Goal: Task Accomplishment & Management: Complete application form

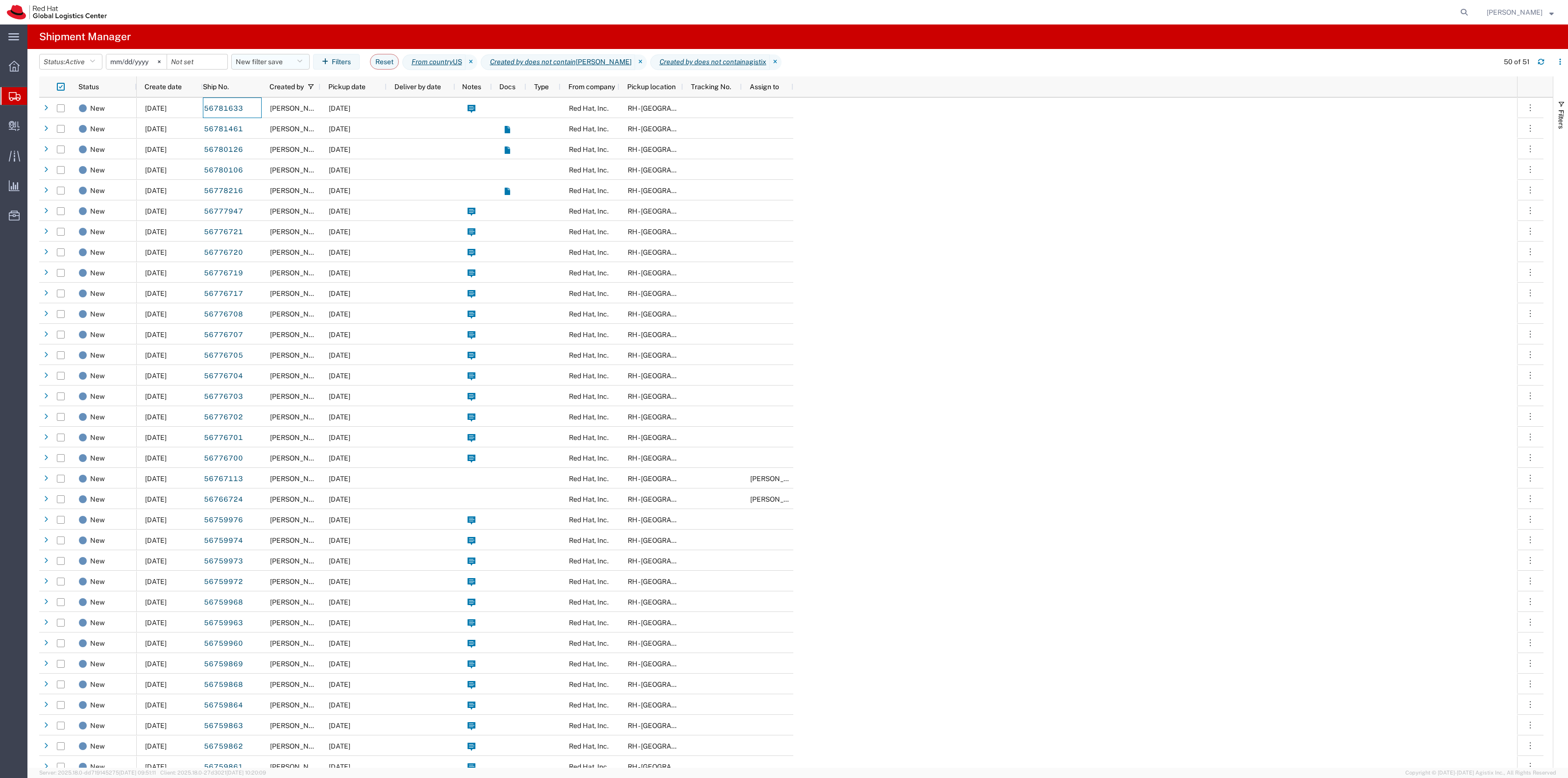
click at [279, 64] on button "New filter save" at bounding box center [270, 62] width 79 height 16
click at [316, 109] on span "New filter save" at bounding box center [297, 104] width 128 height 18
click at [1469, 8] on icon at bounding box center [1464, 13] width 14 height 14
paste input "56564145"
type input "56564145"
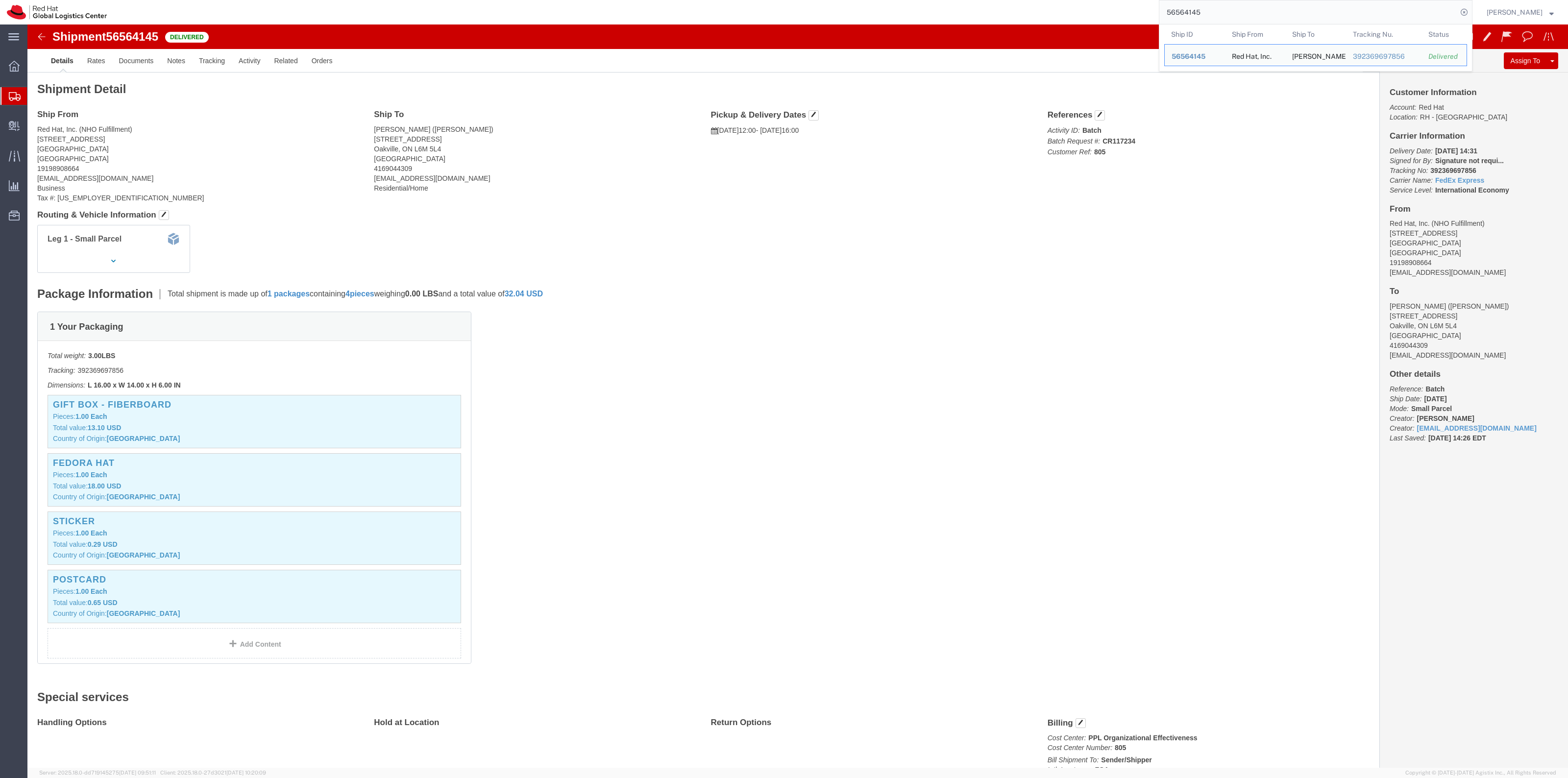
click at [0, 0] on span "Shipment Manager" at bounding box center [0, 0] width 0 height 0
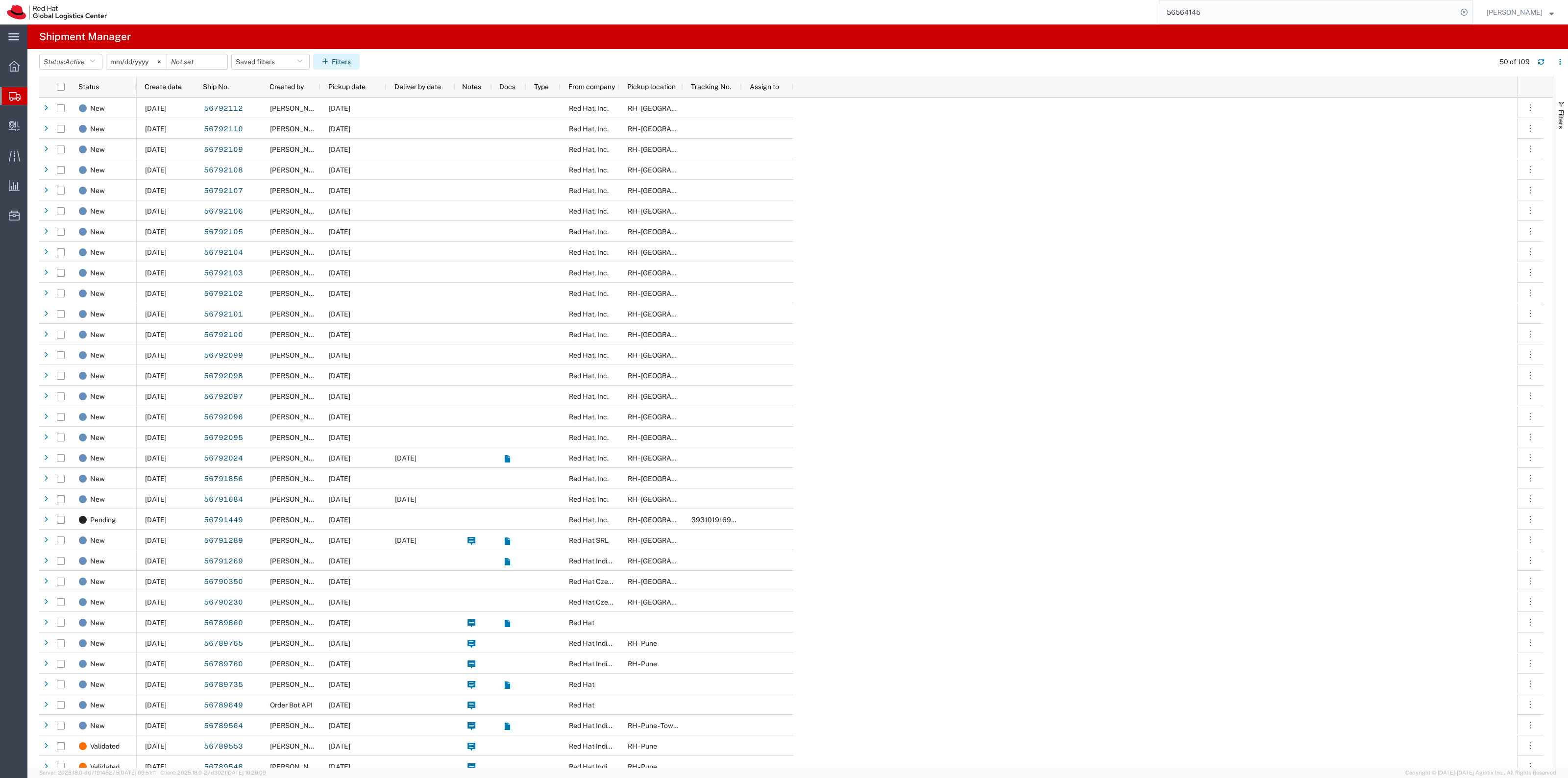
click at [344, 64] on button "Filters" at bounding box center [336, 62] width 47 height 16
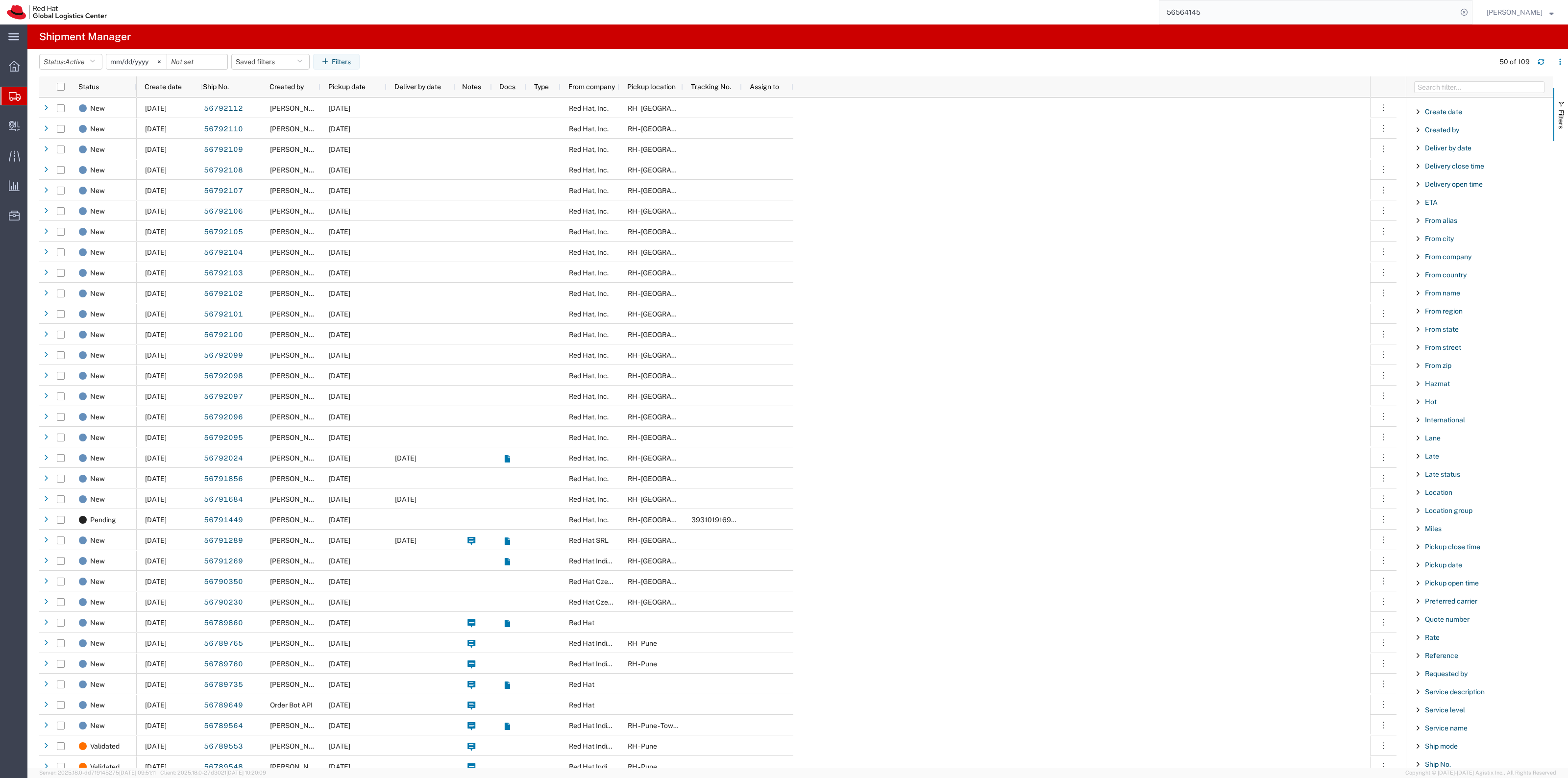
scroll to position [184, 0]
click at [1451, 653] on span "Reference" at bounding box center [1442, 649] width 33 height 8
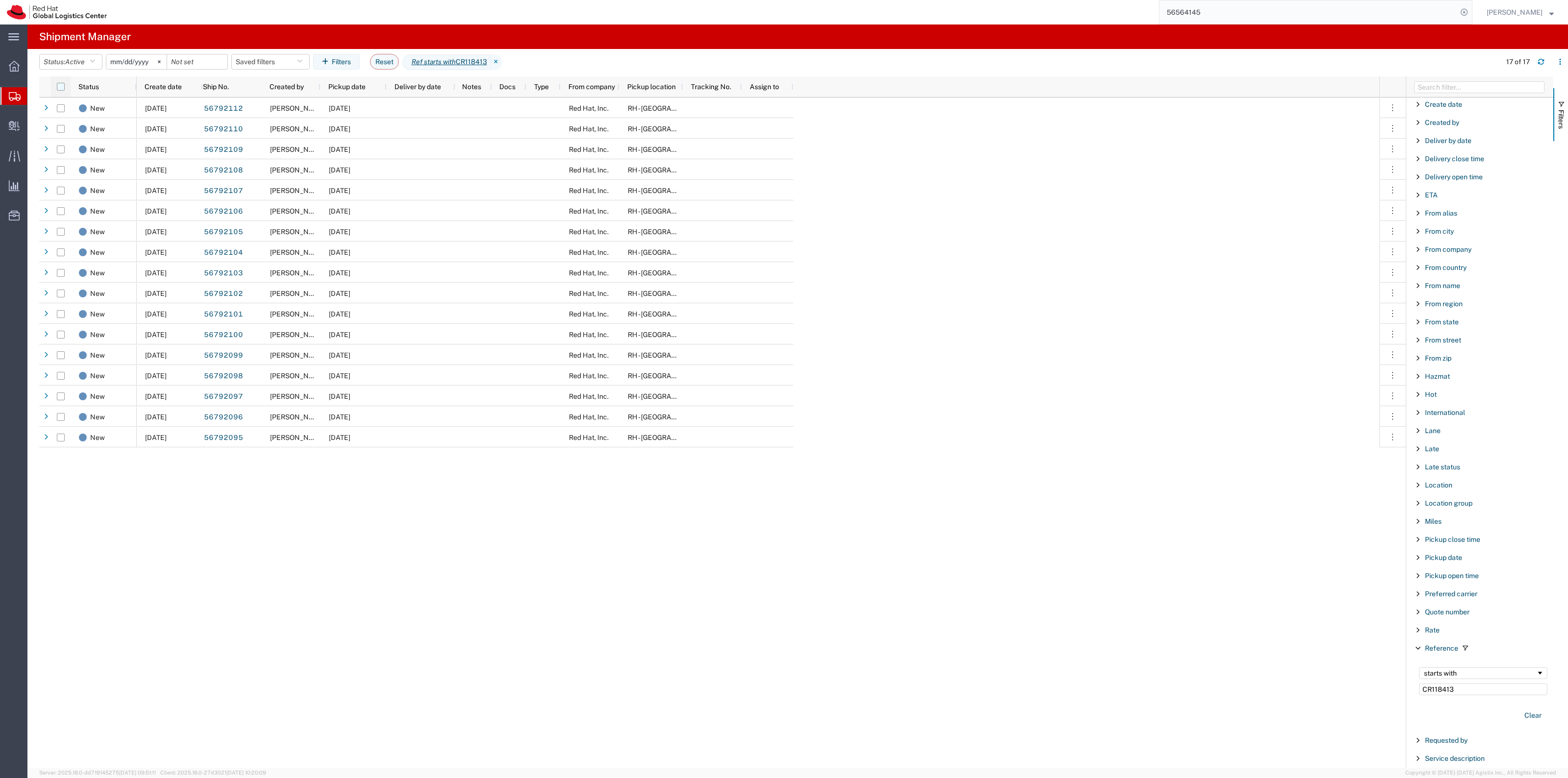
type input "CR118413"
click at [59, 87] on input "checkbox" at bounding box center [61, 86] width 8 height 8
checkbox input "true"
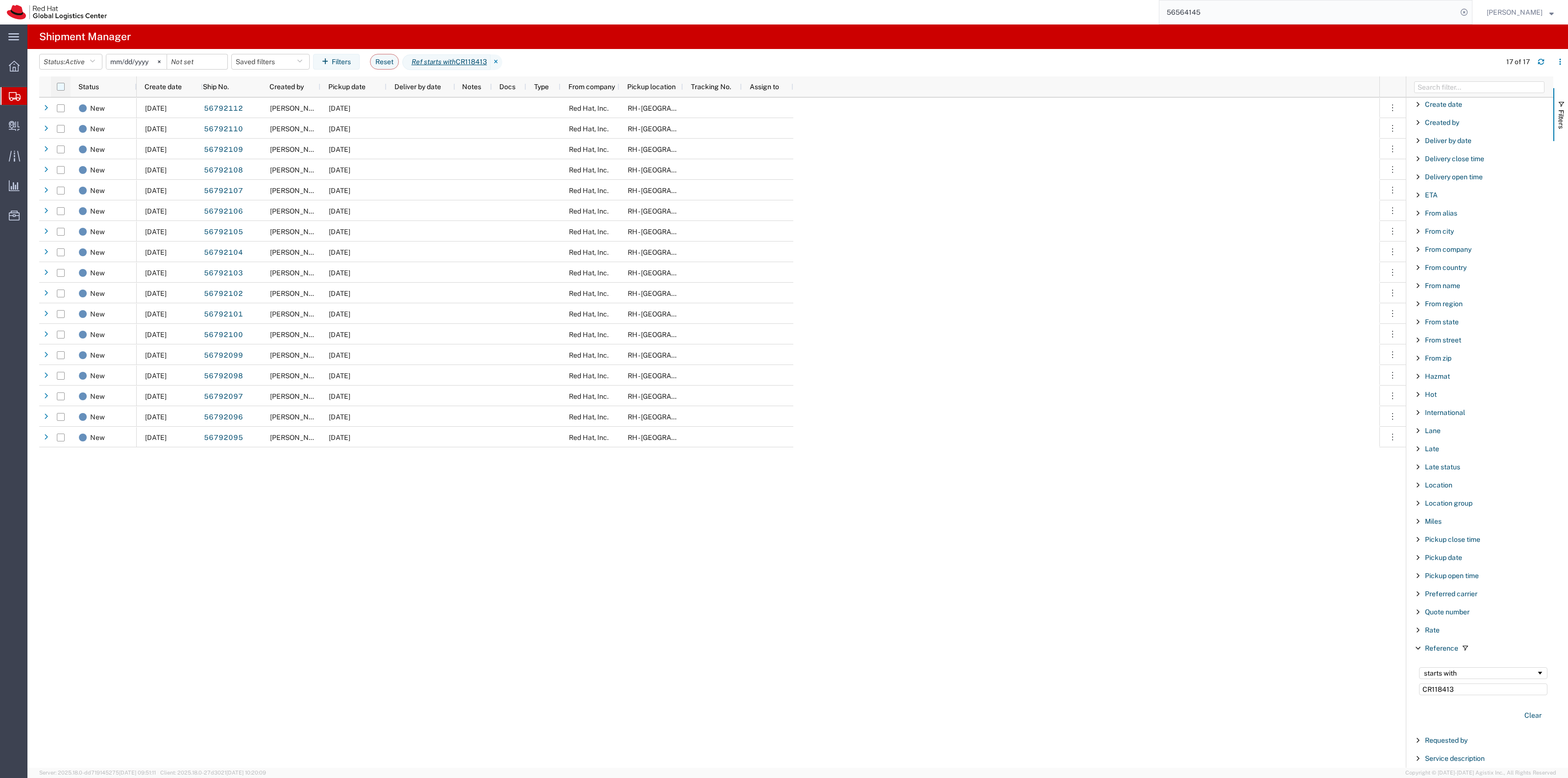
checkbox input "true"
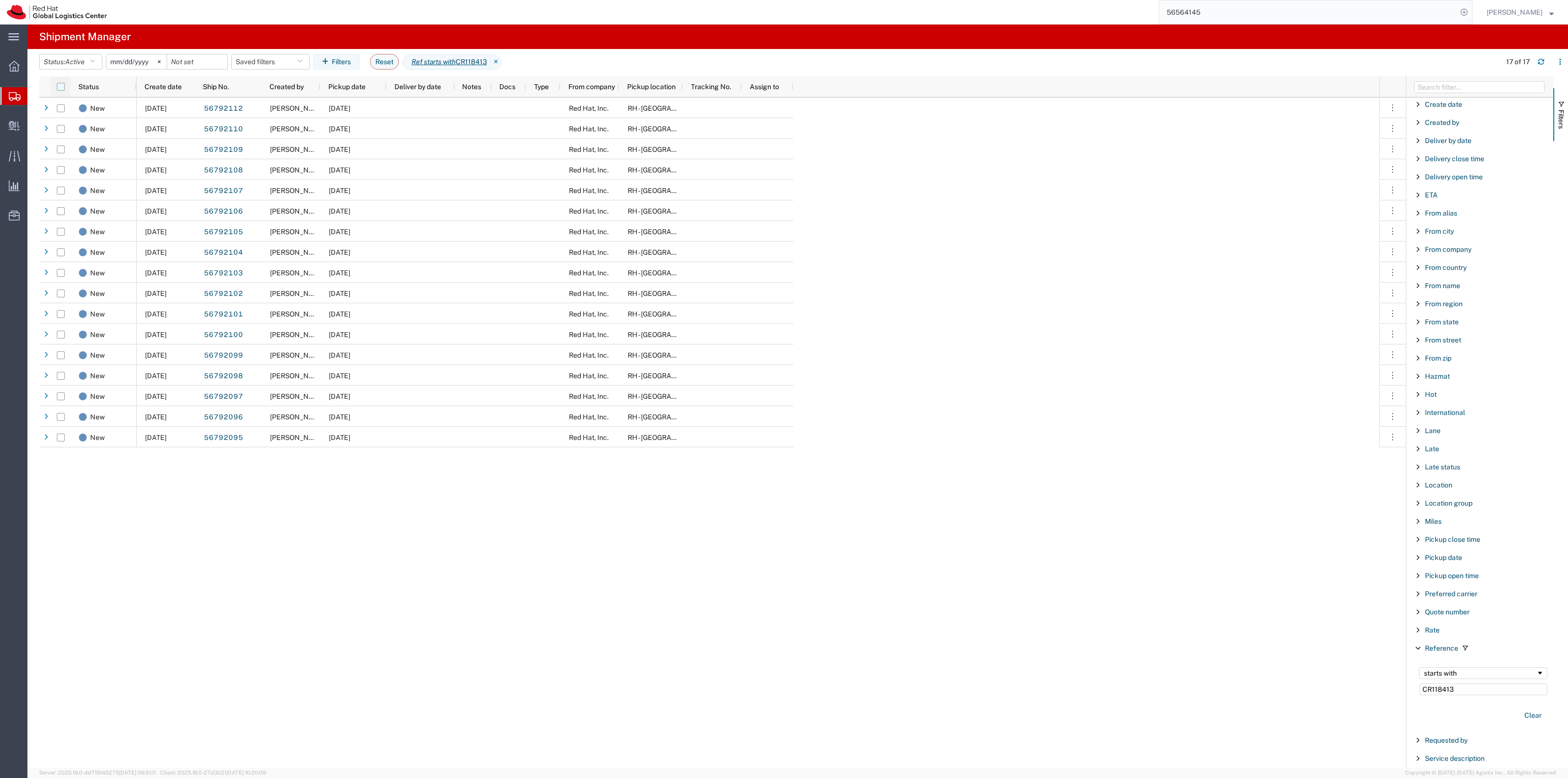
checkbox input "true"
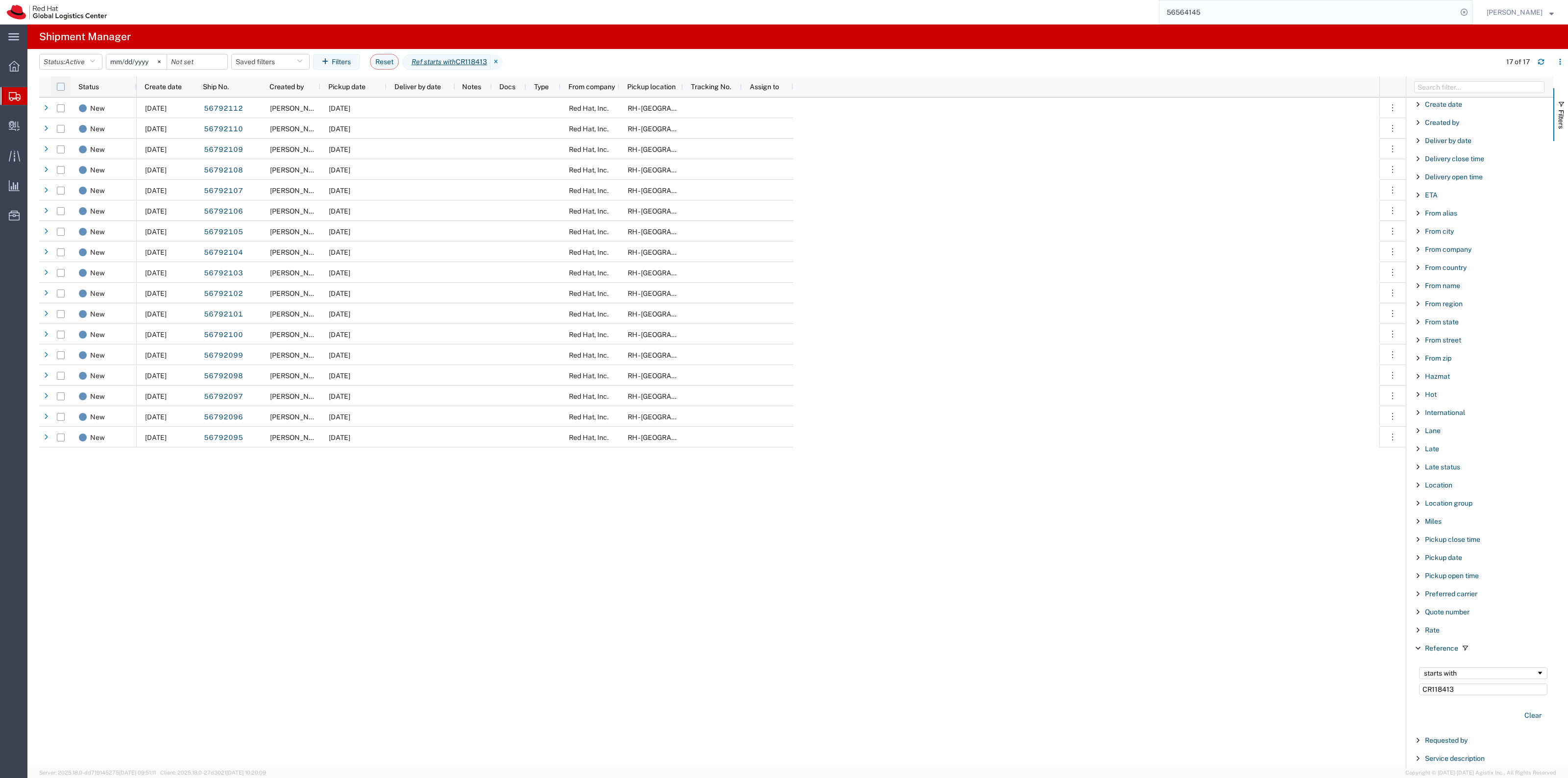
checkbox input "true"
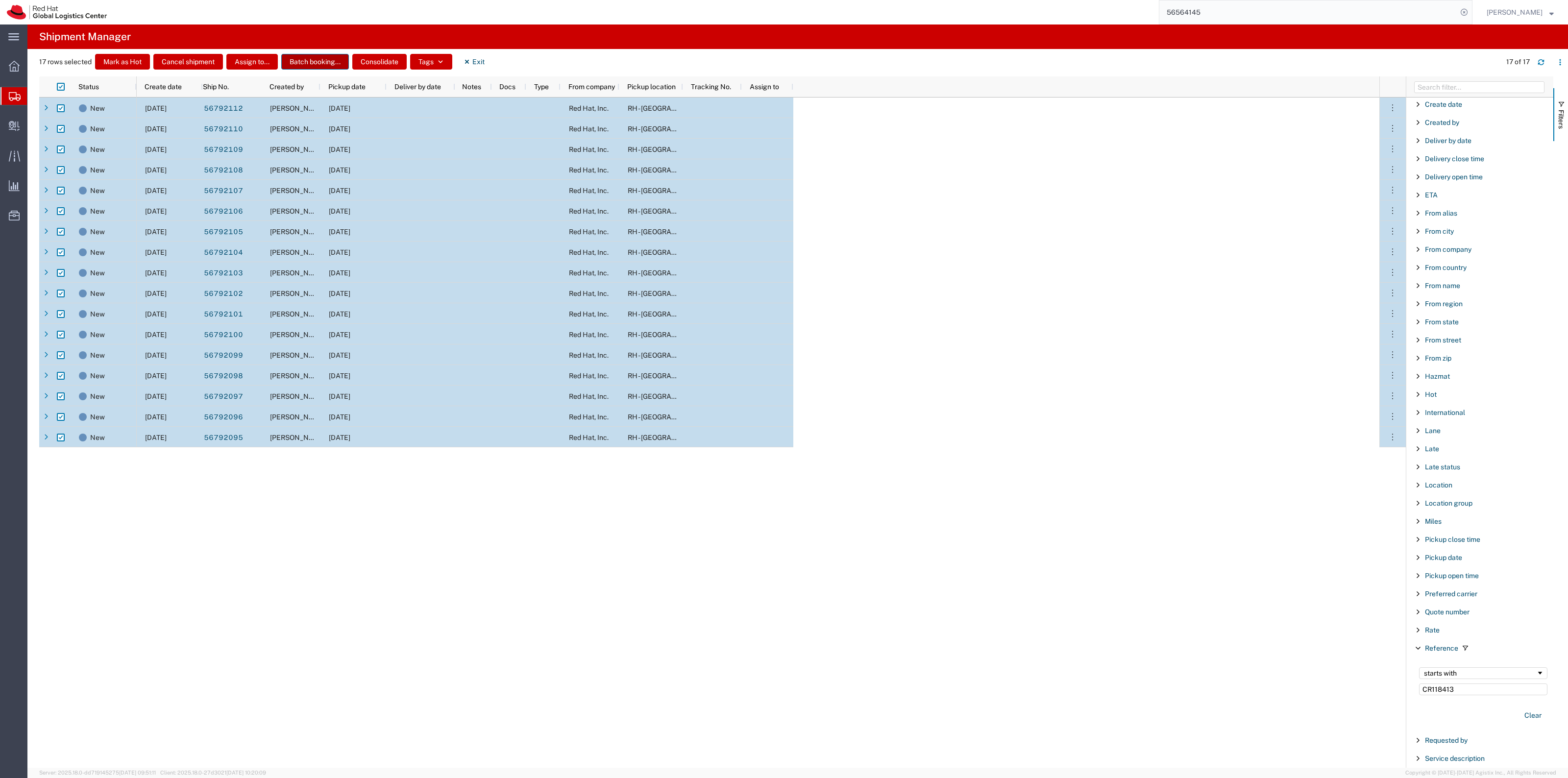
click at [293, 57] on button "Batch booking..." at bounding box center [316, 62] width 68 height 16
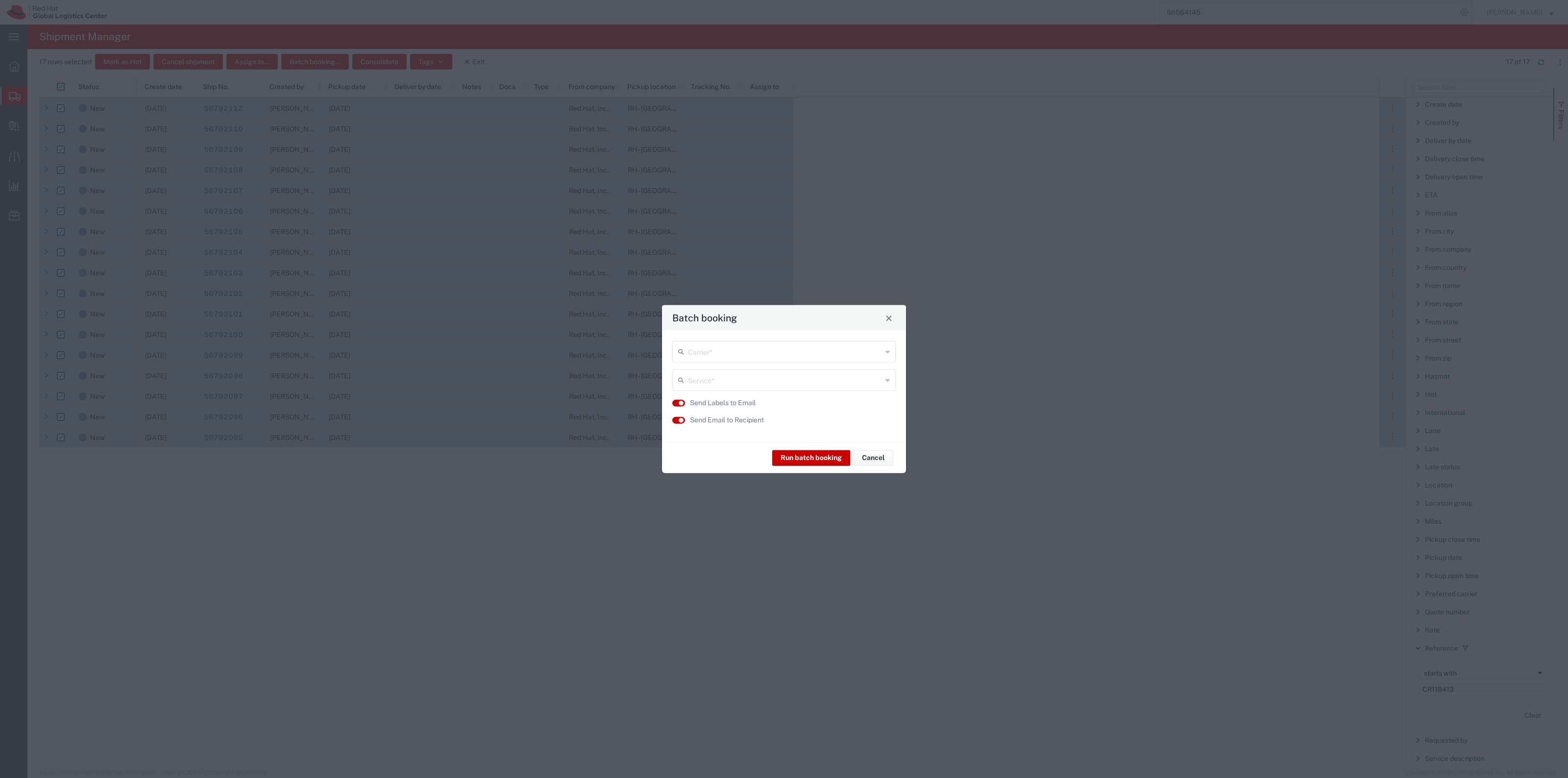
click at [839, 347] on input "text" at bounding box center [785, 352] width 194 height 17
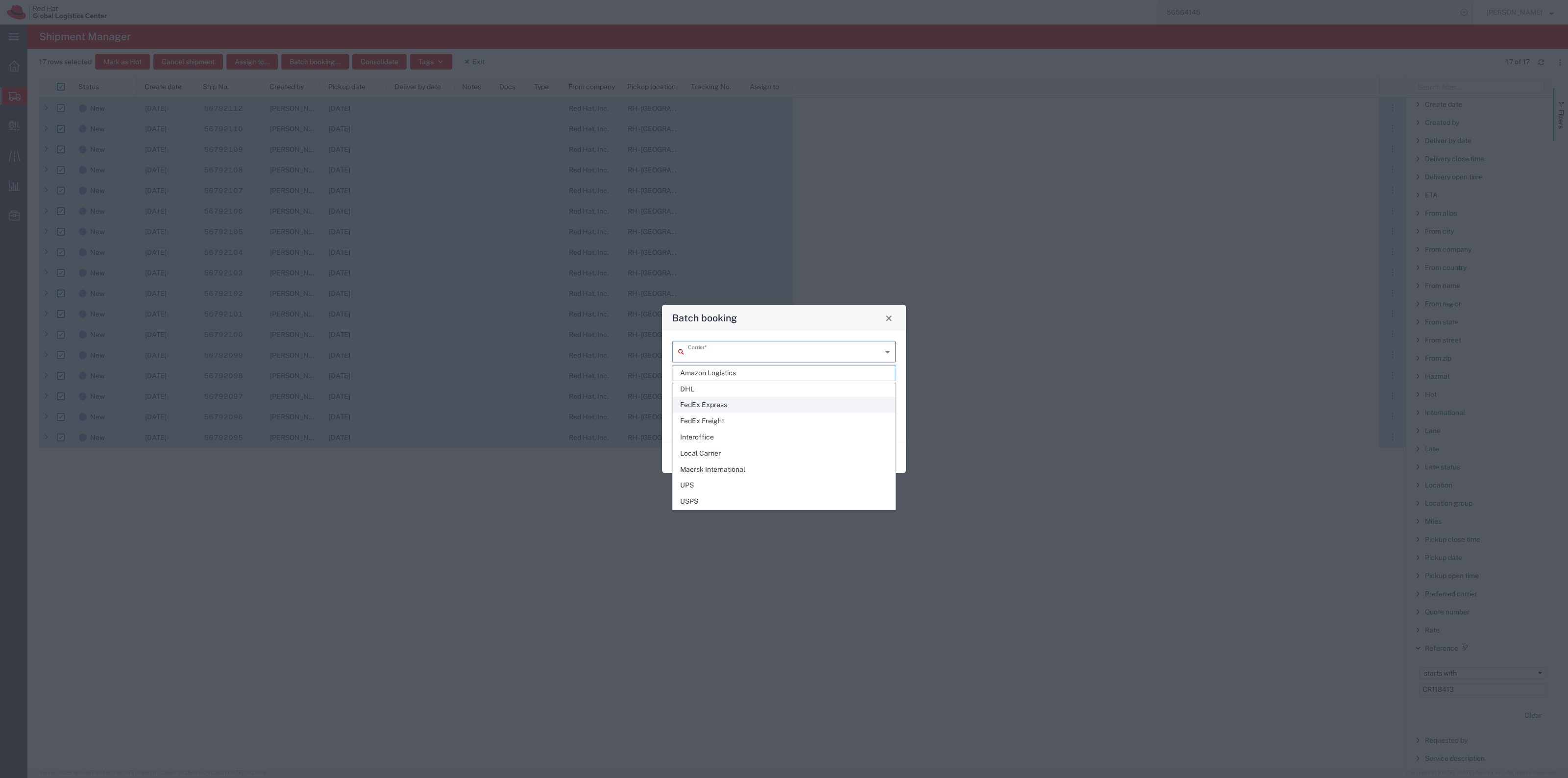
click at [818, 409] on span "FedEx Express" at bounding box center [784, 405] width 221 height 16
type input "FedEx Express"
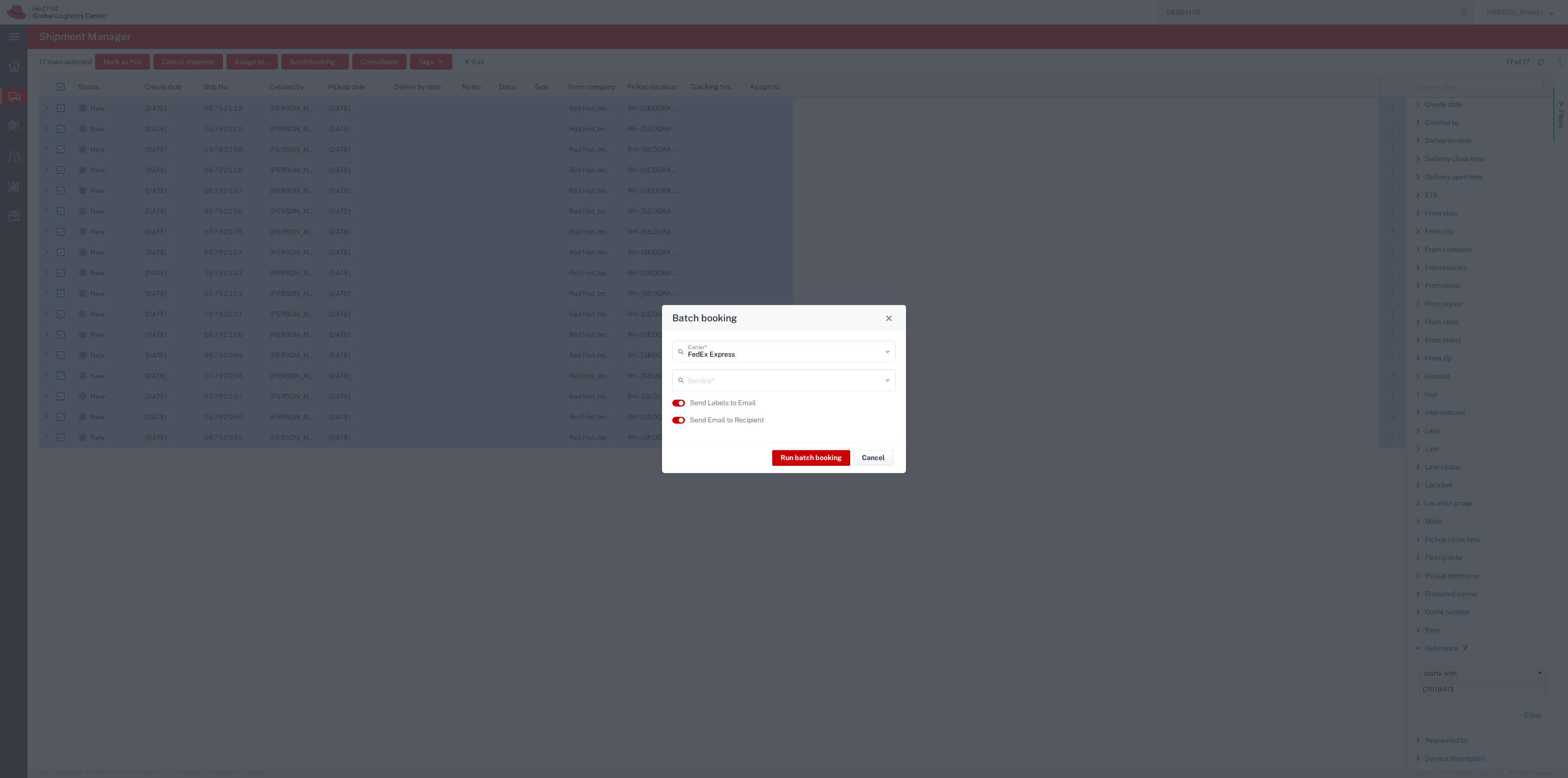
click at [750, 383] on input "text" at bounding box center [785, 380] width 194 height 17
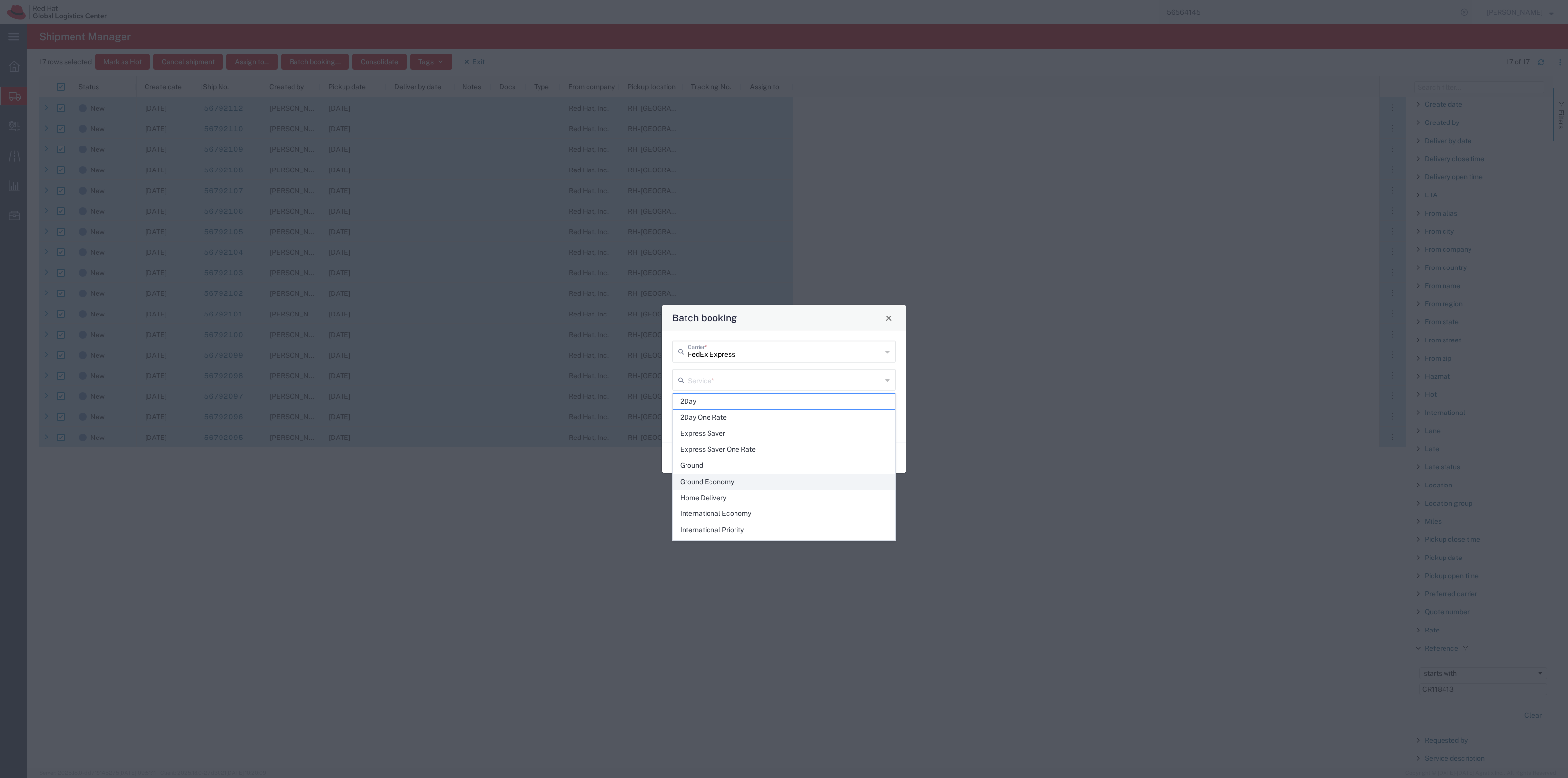
click at [761, 479] on span "Ground Economy" at bounding box center [784, 482] width 221 height 16
type input "Ground Economy"
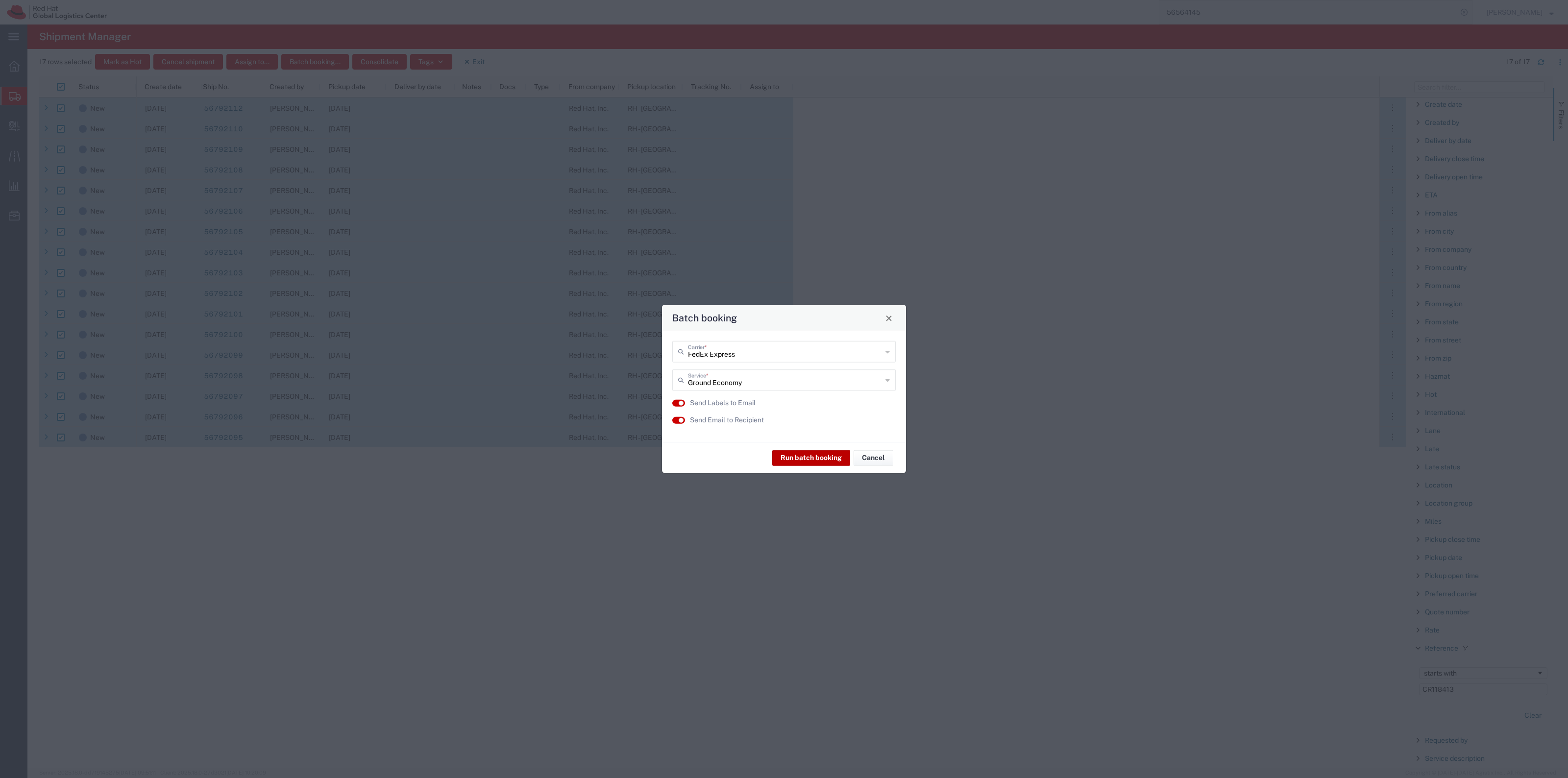
click at [807, 454] on button "Run batch booking" at bounding box center [811, 457] width 78 height 16
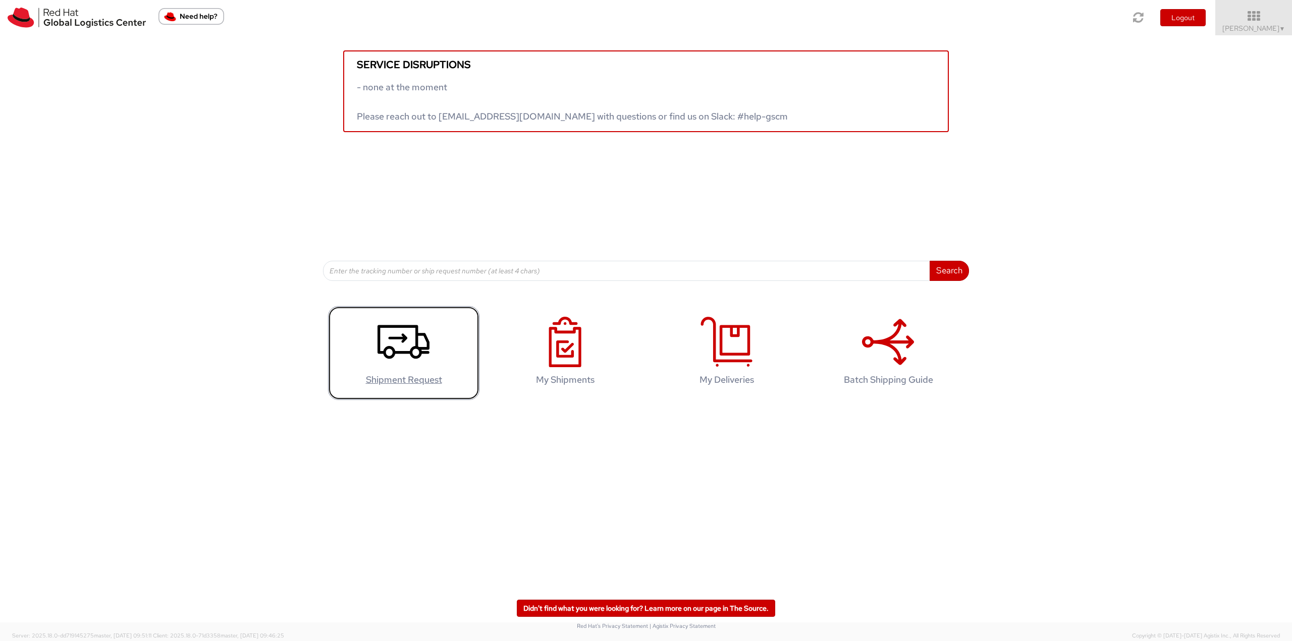
click at [413, 359] on icon at bounding box center [403, 342] width 52 height 50
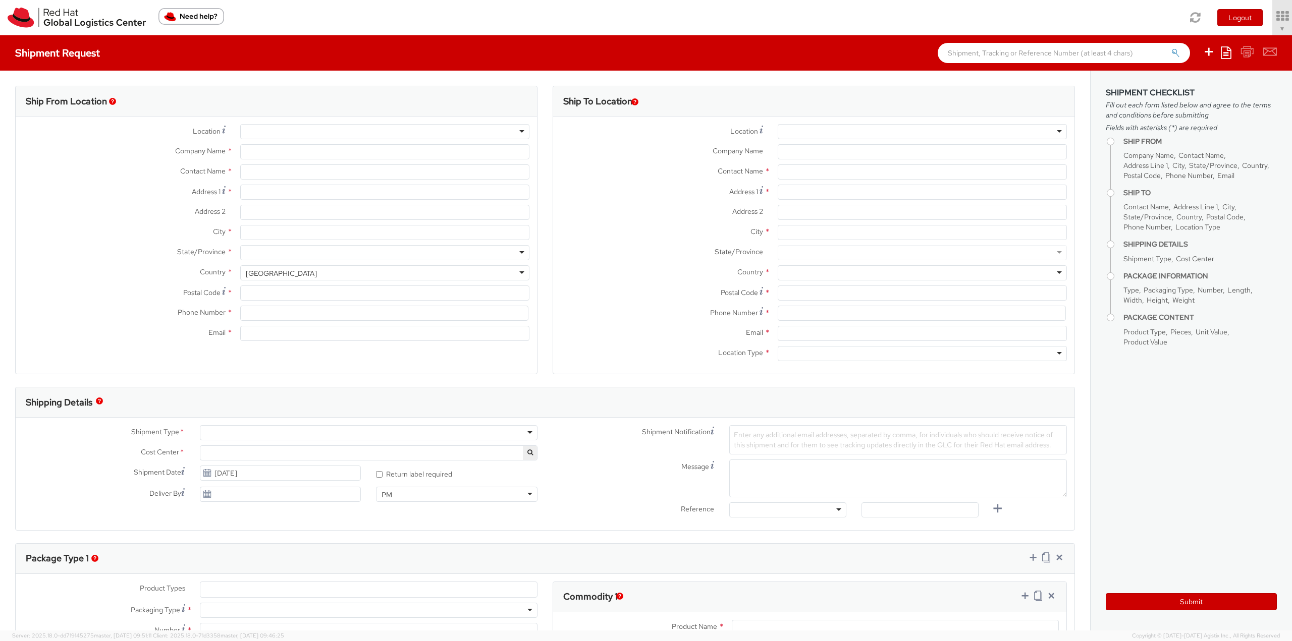
select select "901"
select select
type input "Red Hat, Inc."
type input "[PERSON_NAME]"
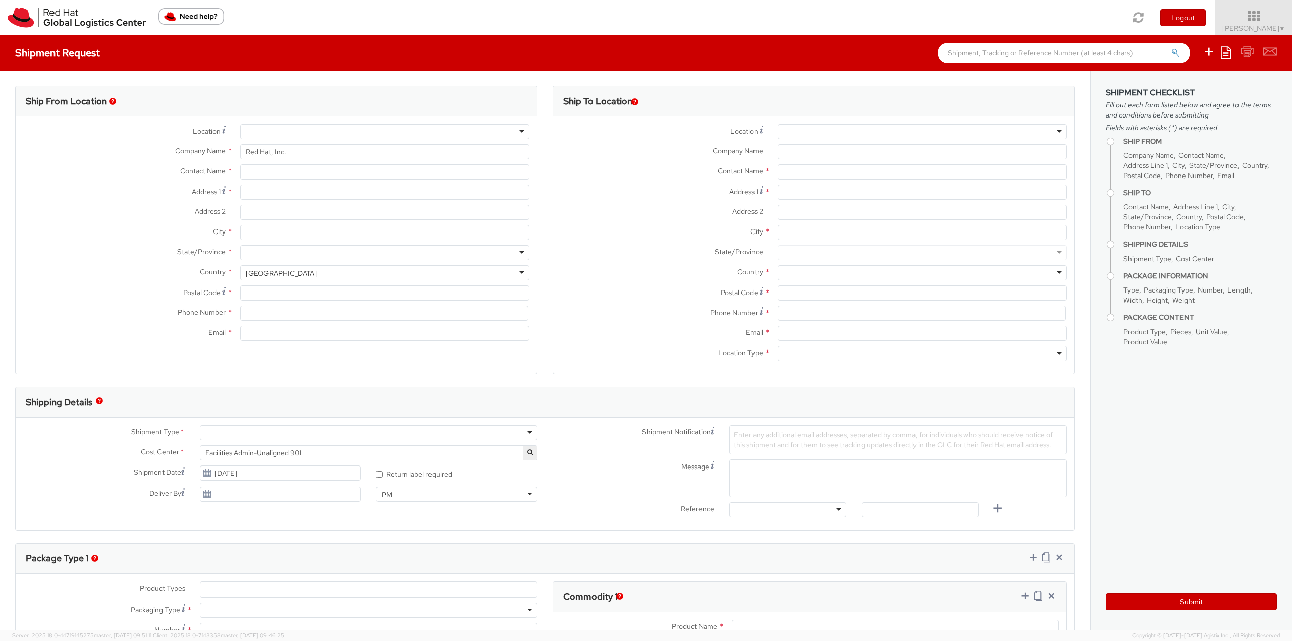
type input "[STREET_ADDRESS]"
type input "RALEIGH"
type input "27601"
type input "19198356701"
type input "rlomax@redhat.com"
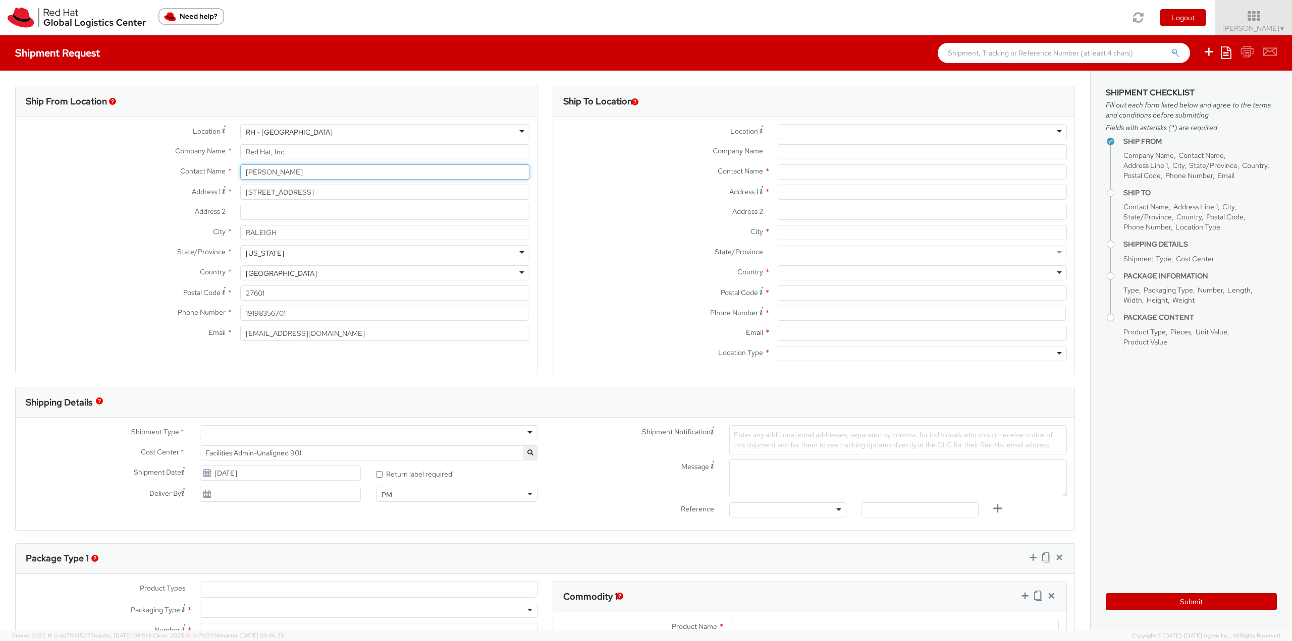
drag, startPoint x: 318, startPoint y: 175, endPoint x: 191, endPoint y: 178, distance: 126.7
click at [191, 178] on div "Contact Name * Robert Lomax" at bounding box center [276, 172] width 521 height 15
type input "NHO Fulfillment"
click at [303, 430] on div at bounding box center [369, 432] width 338 height 15
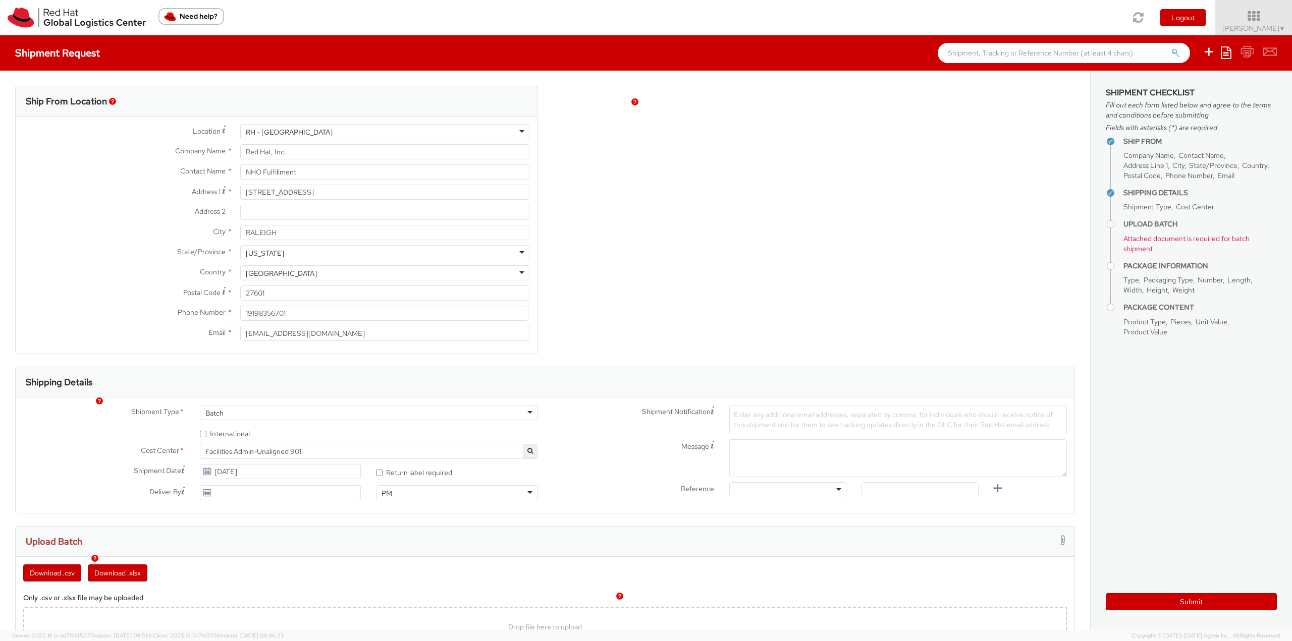
click at [376, 452] on span "Facilities Admin-Unaligned 901" at bounding box center [368, 451] width 327 height 9
click at [441, 473] on input "search" at bounding box center [367, 468] width 330 height 15
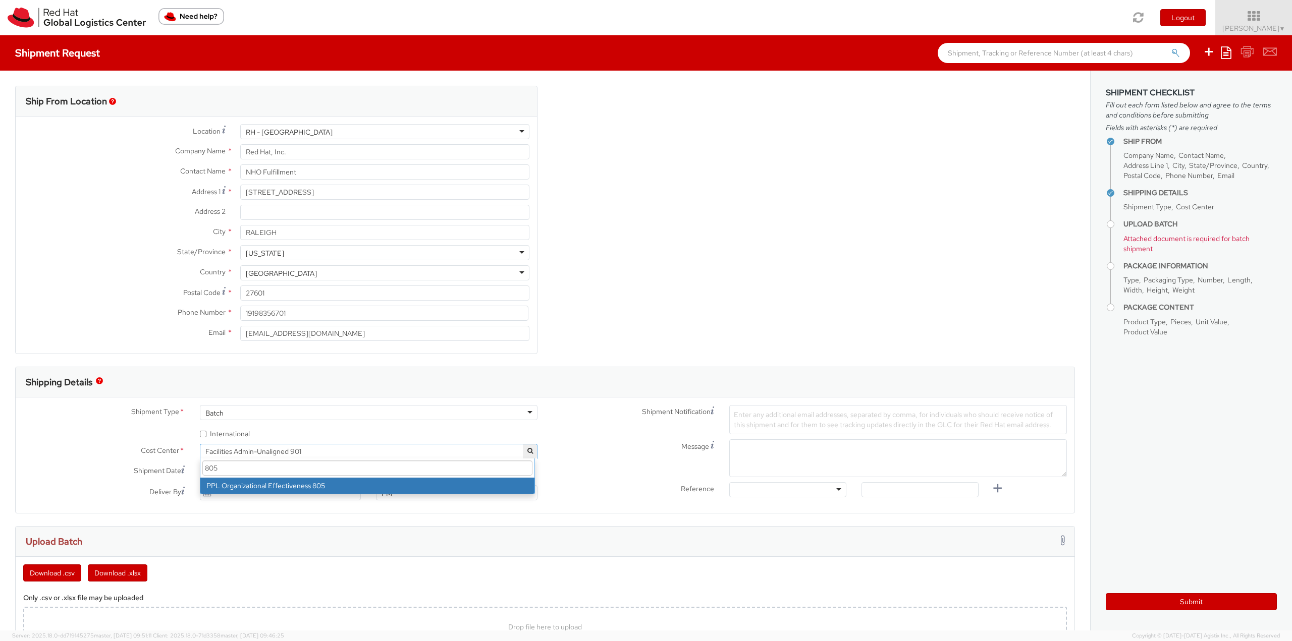
type input "805"
select select "805"
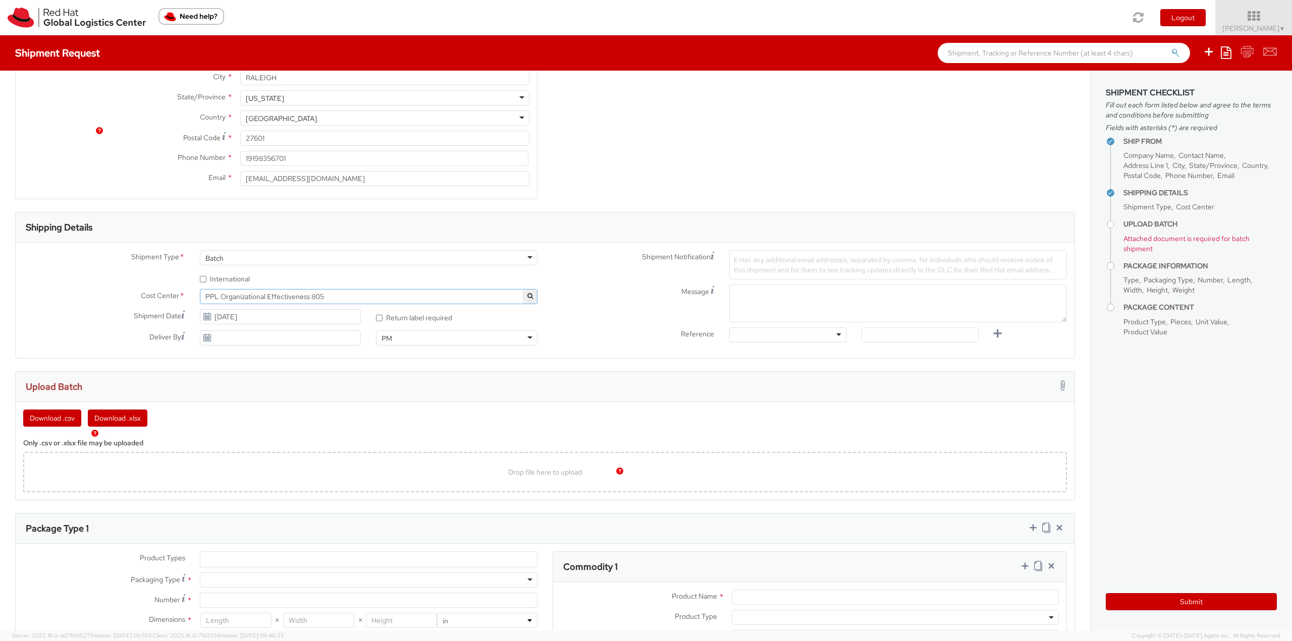
scroll to position [252, 0]
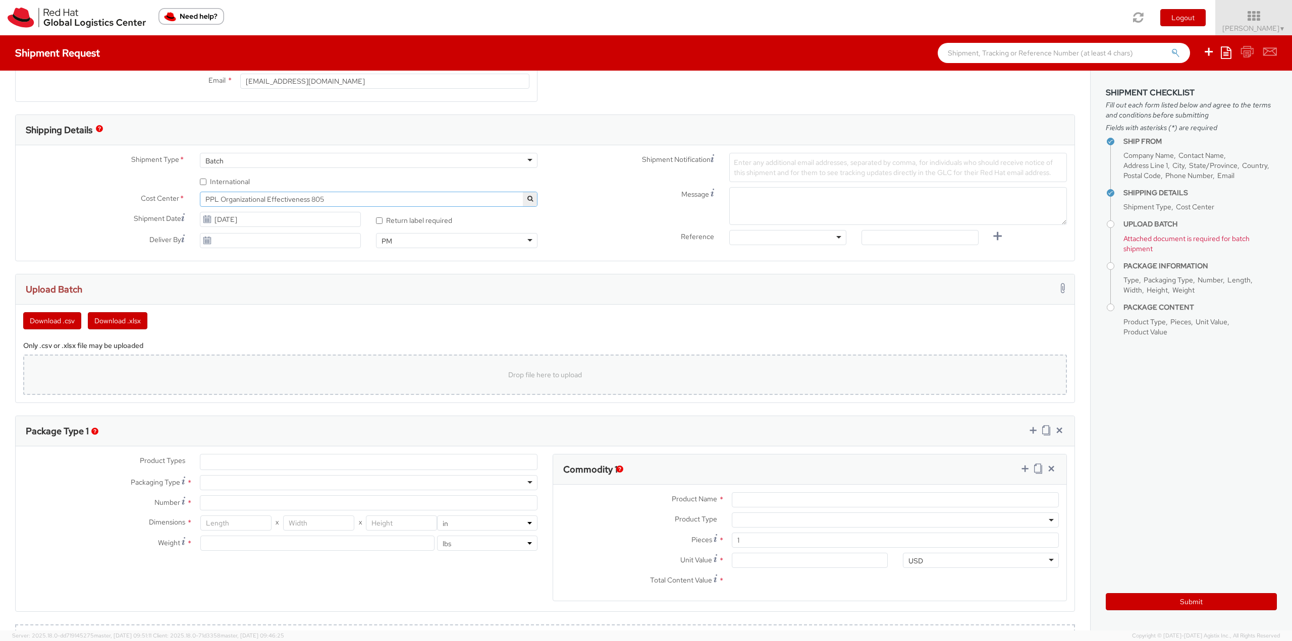
click at [280, 369] on div "Drop file here to upload" at bounding box center [544, 375] width 1027 height 24
type input "C:\fakepath\NHO 9-11.csv"
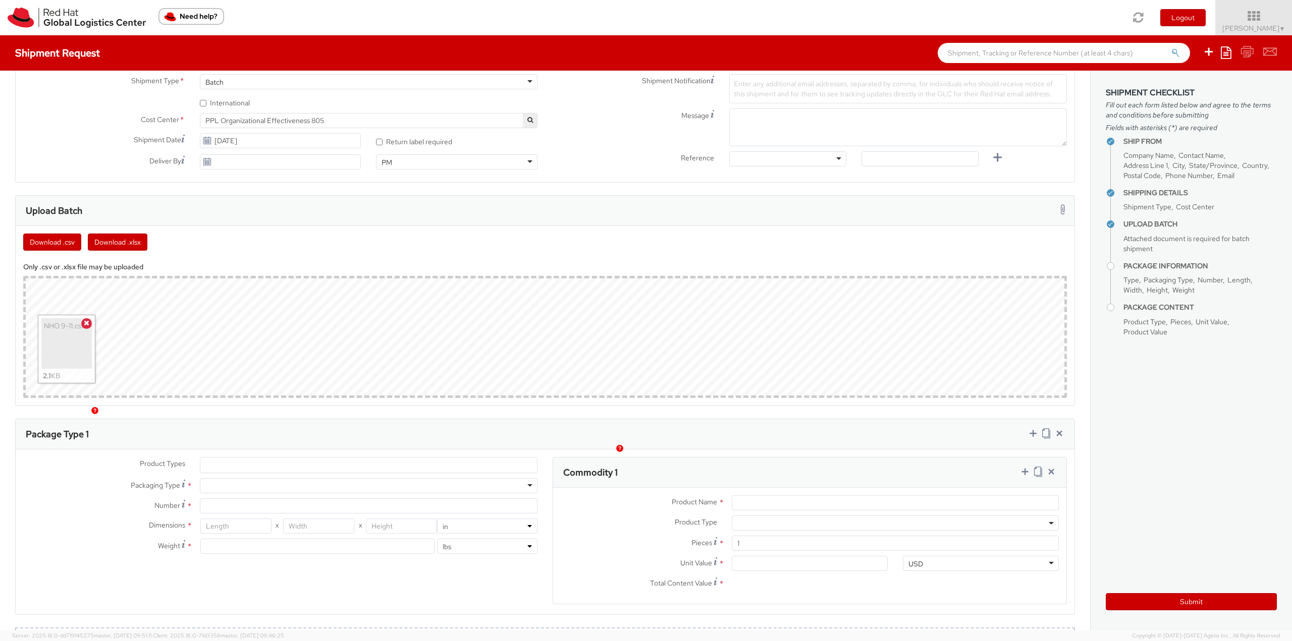
scroll to position [404, 0]
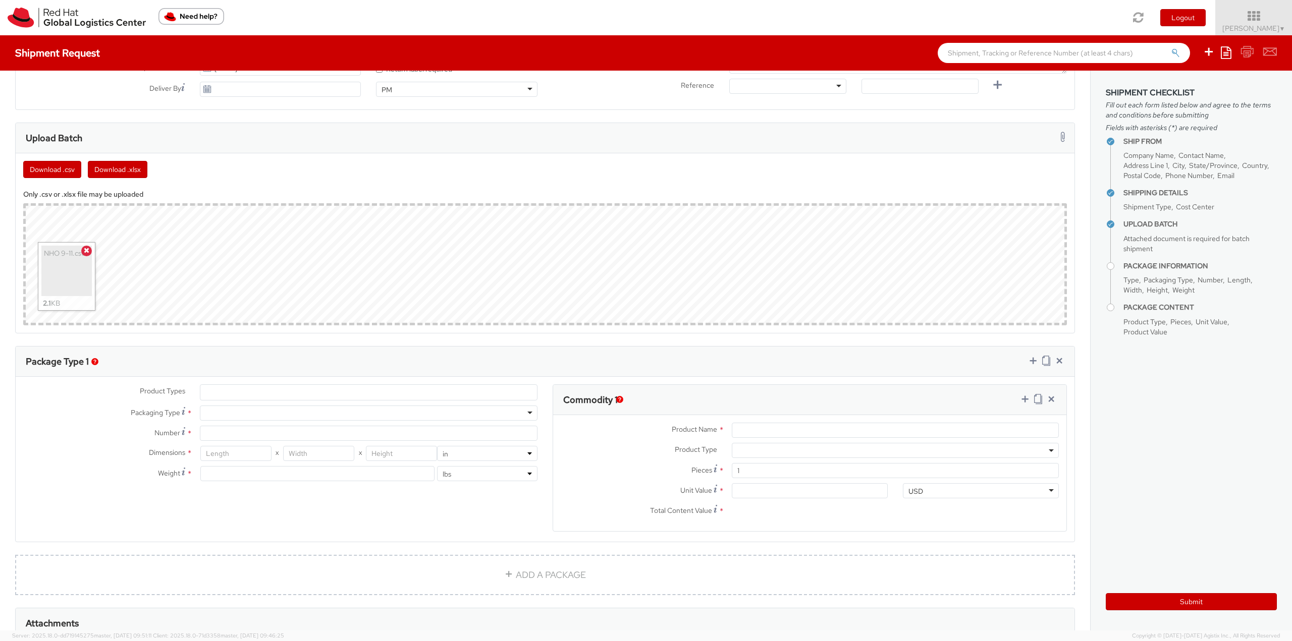
click at [280, 409] on div at bounding box center [369, 413] width 338 height 15
click at [294, 434] on input "Number *" at bounding box center [369, 433] width 338 height 15
type input "1"
click at [261, 455] on input "number" at bounding box center [235, 453] width 71 height 15
type input "16"
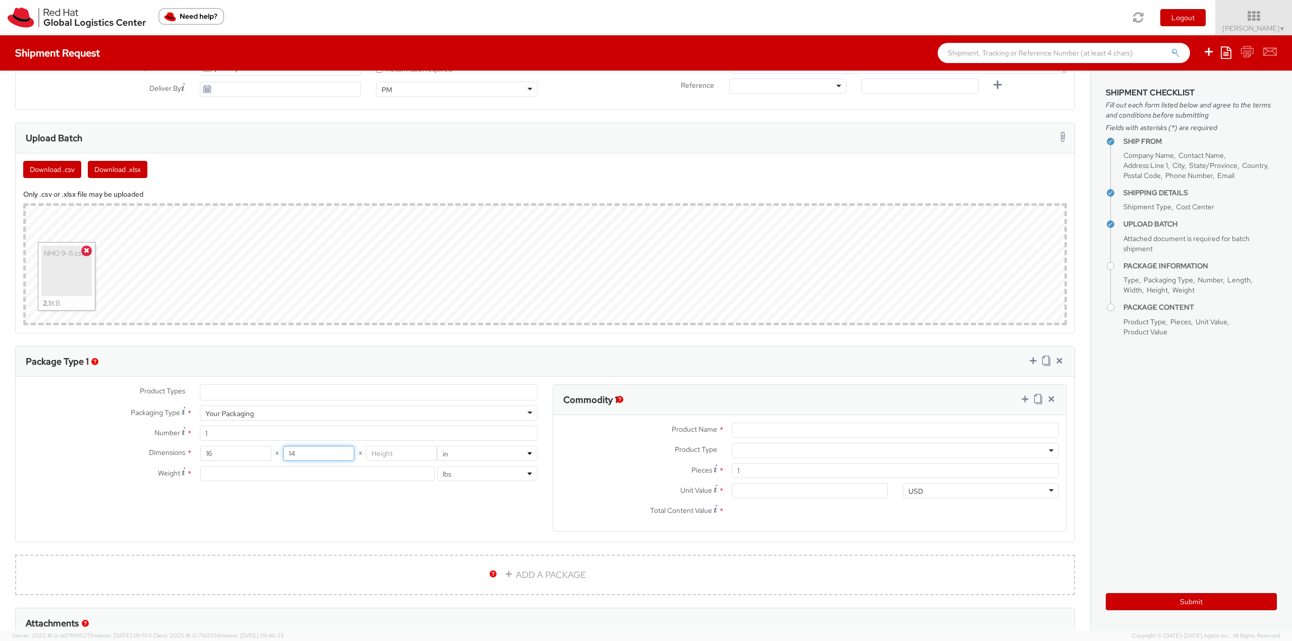
type input "14"
type input "6"
type input "3"
click at [773, 424] on input "Product Name *" at bounding box center [895, 430] width 327 height 15
type input "Fedora Hat"
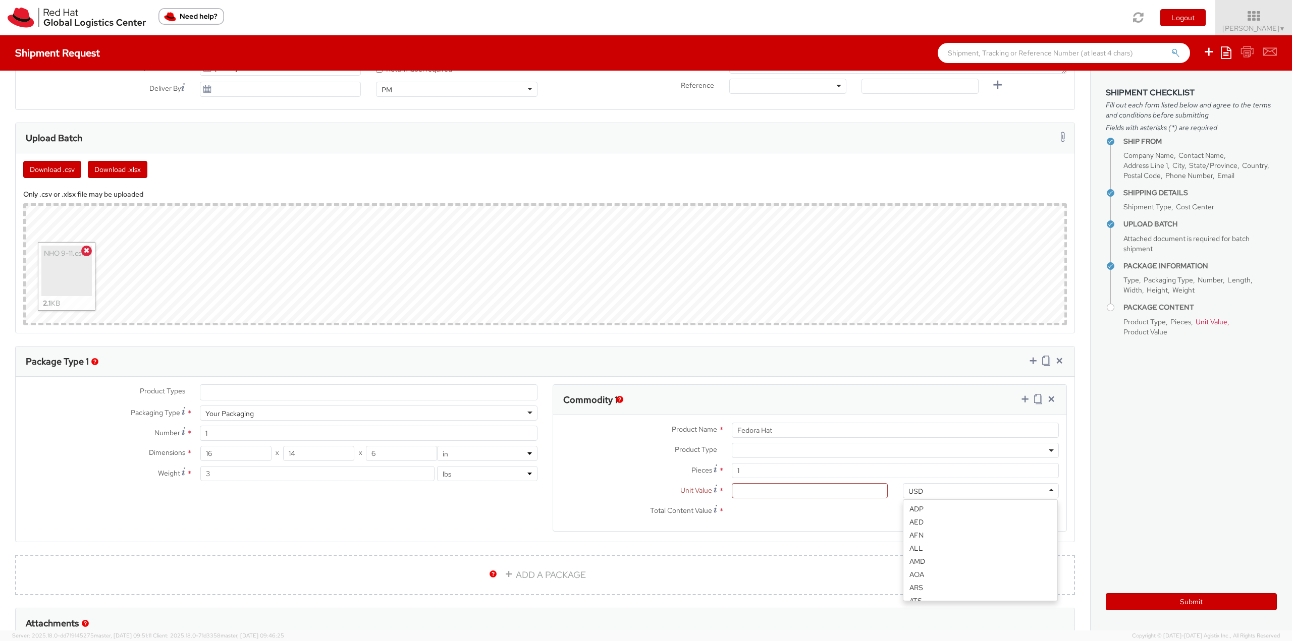
scroll to position [1888, 0]
click at [766, 485] on input "Unit Value *" at bounding box center [810, 490] width 156 height 15
type input "1.00"
type input "18.00"
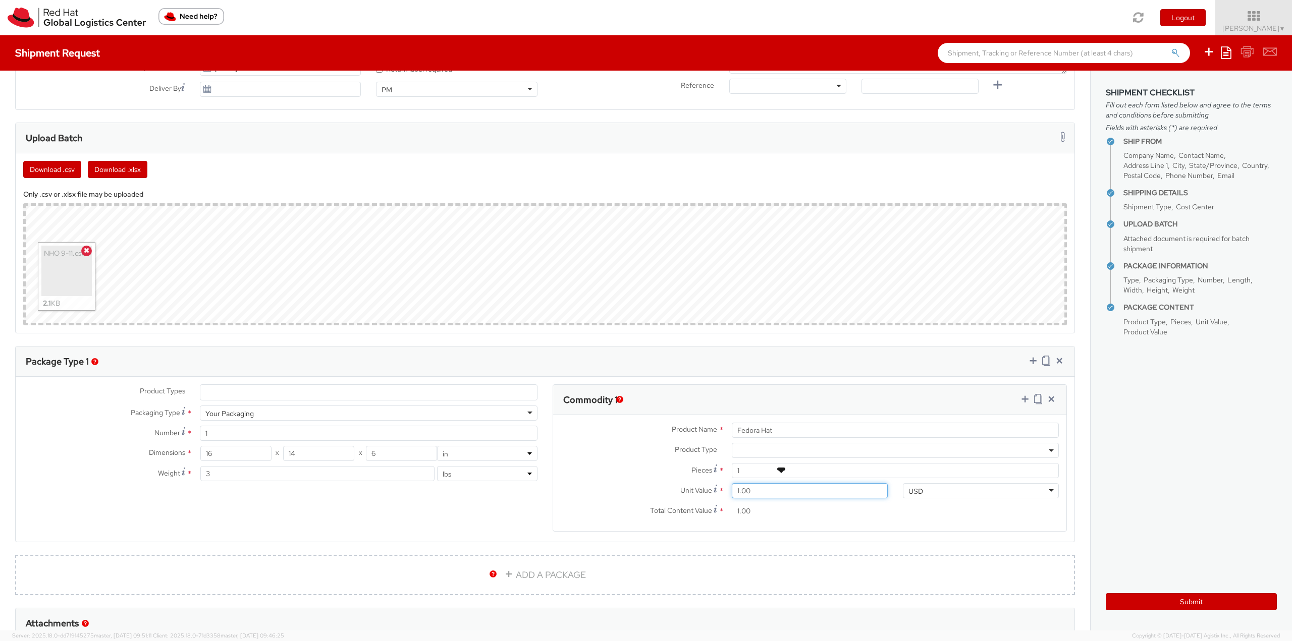
type input "18.00"
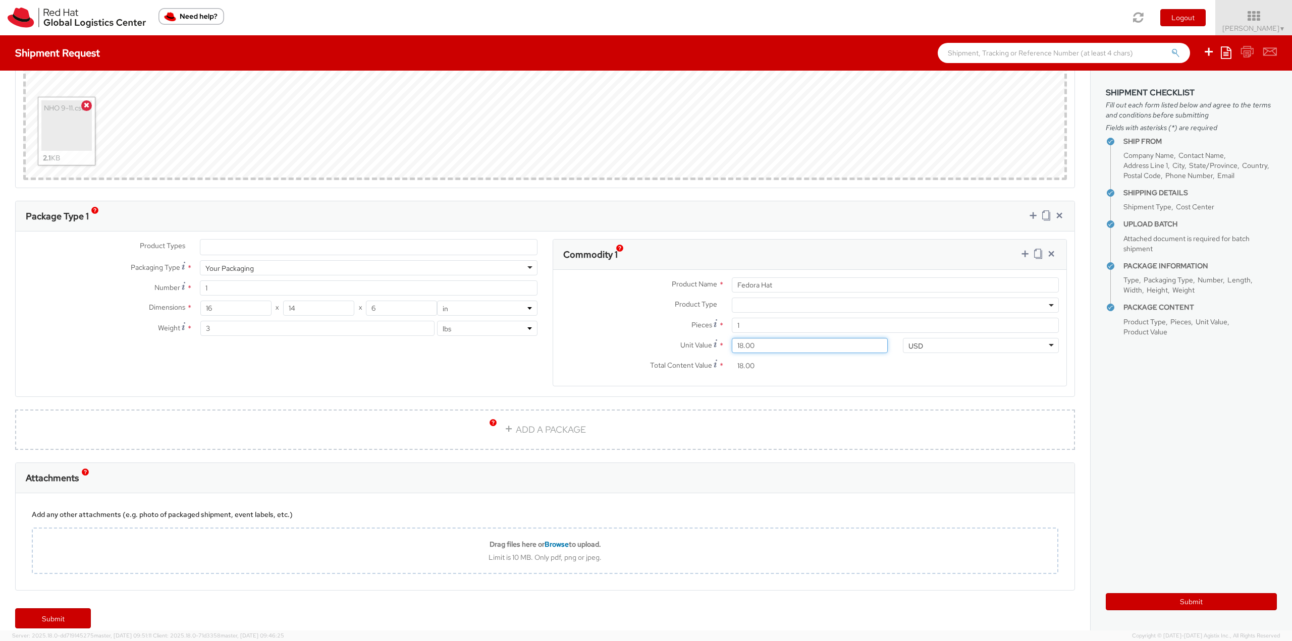
scroll to position [555, 0]
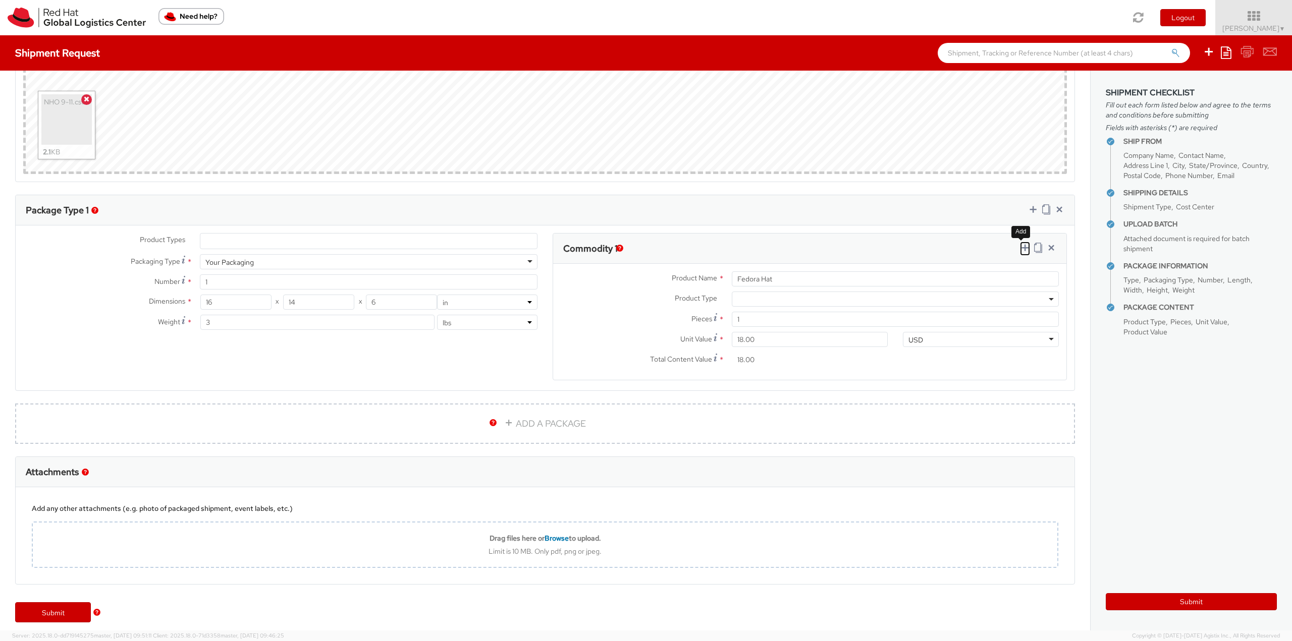
click at [1020, 247] on icon at bounding box center [1025, 248] width 10 height 10
select select
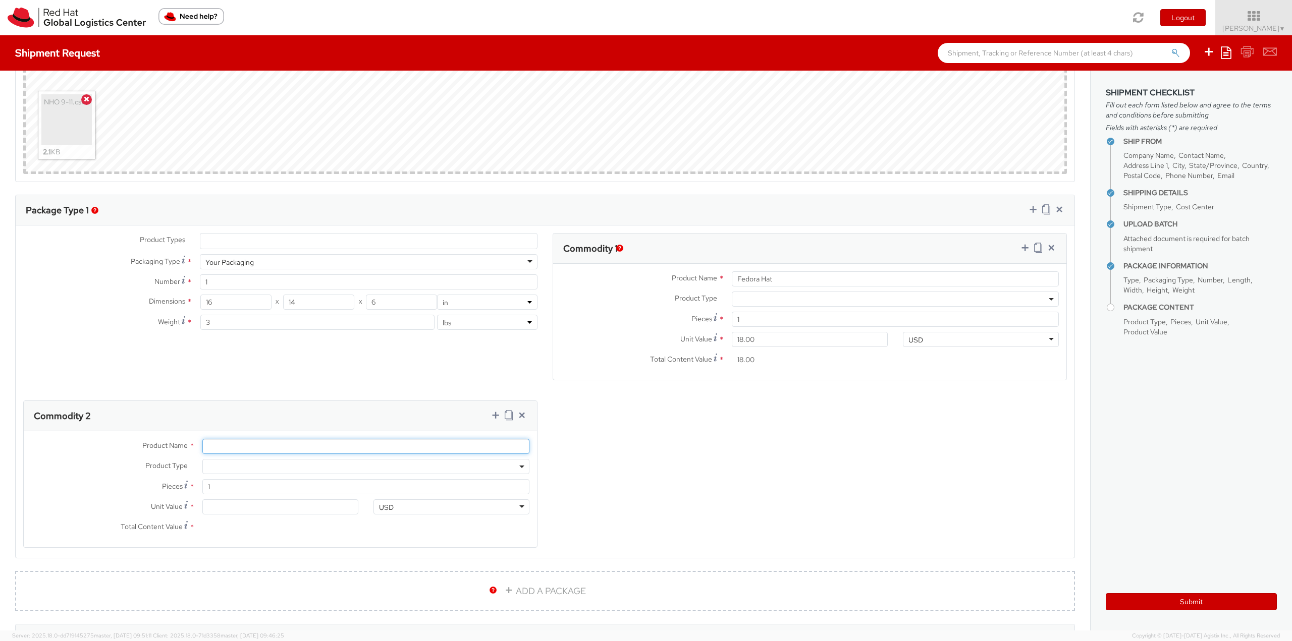
click at [289, 444] on input "Product Name *" at bounding box center [365, 446] width 327 height 15
type input "Sticker"
click at [236, 506] on input "Unit Value *" at bounding box center [280, 507] width 156 height 15
type input "0.20"
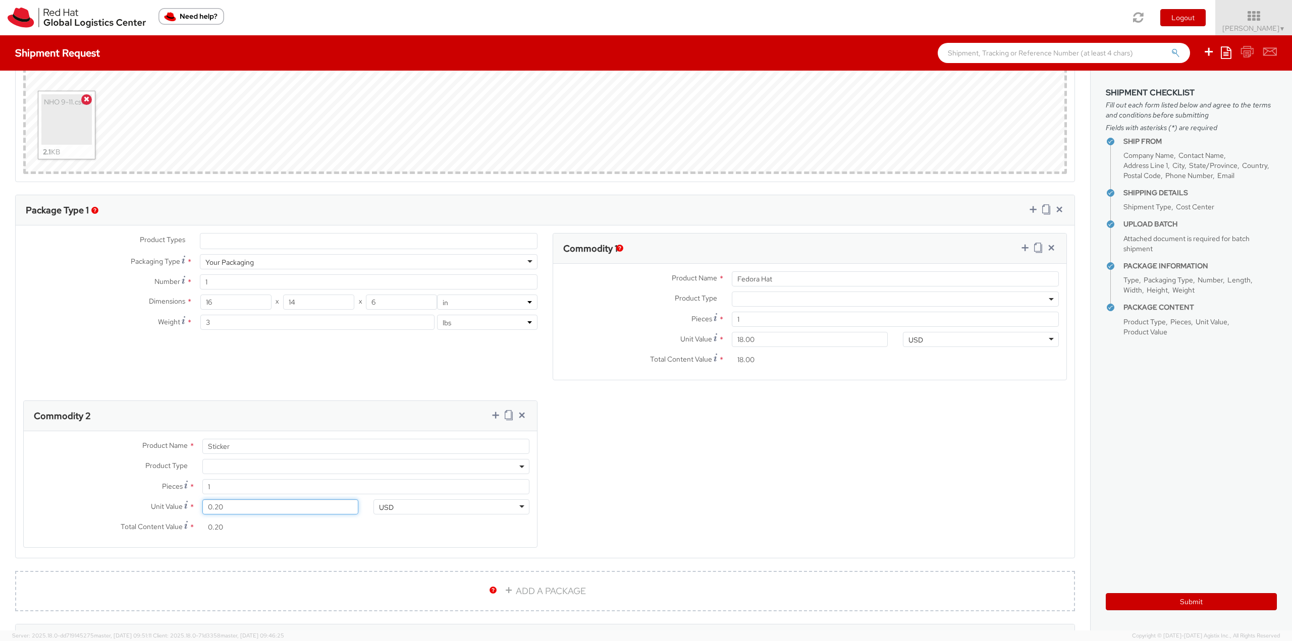
type input "0.29"
click at [491, 417] on icon at bounding box center [496, 415] width 10 height 10
select select
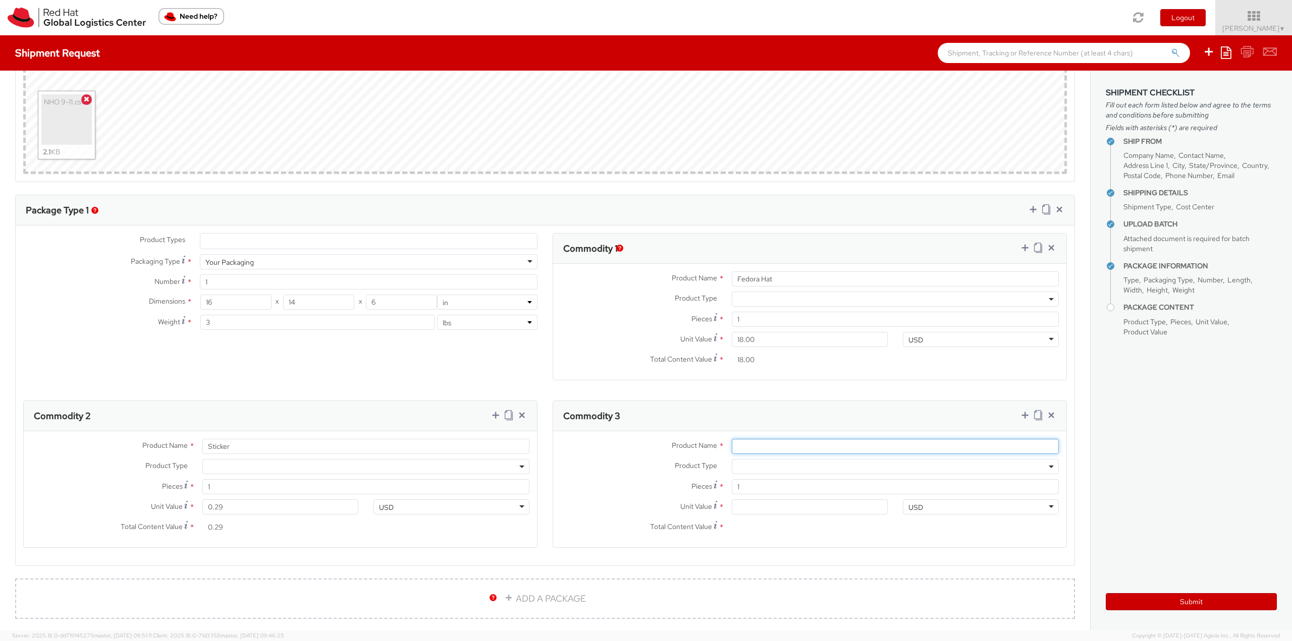
click at [754, 443] on input "Product Name *" at bounding box center [895, 446] width 327 height 15
type input "Postcard"
type input "0.60"
type input "0.65"
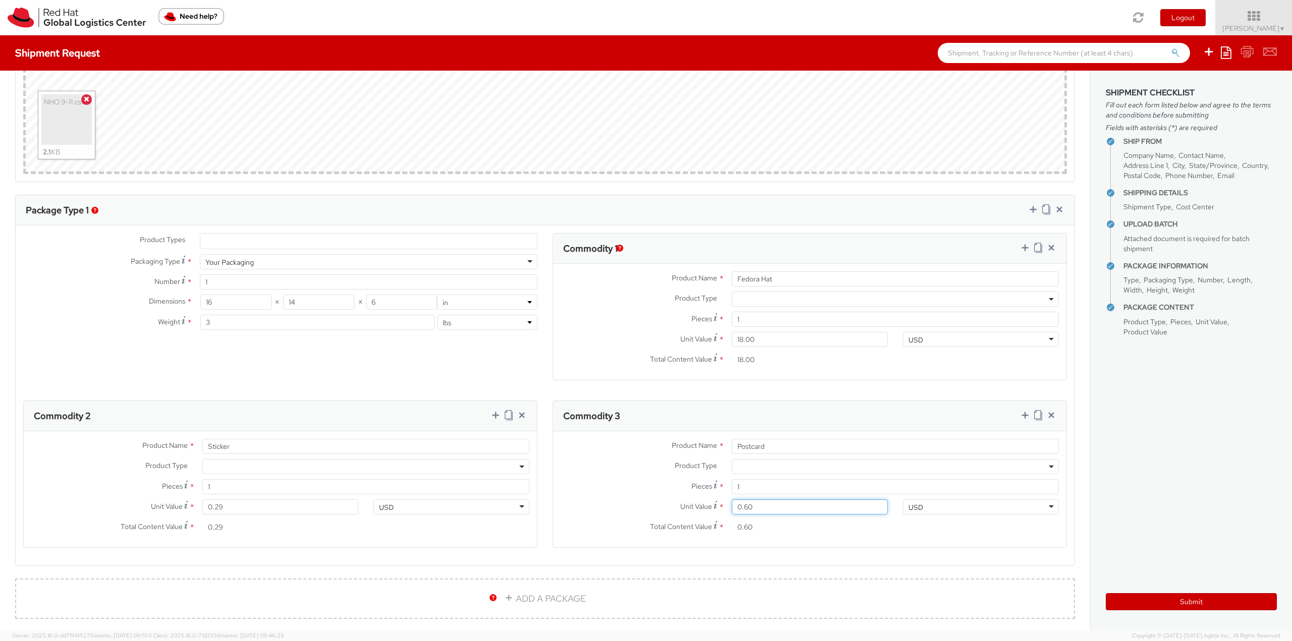
type input "0.65"
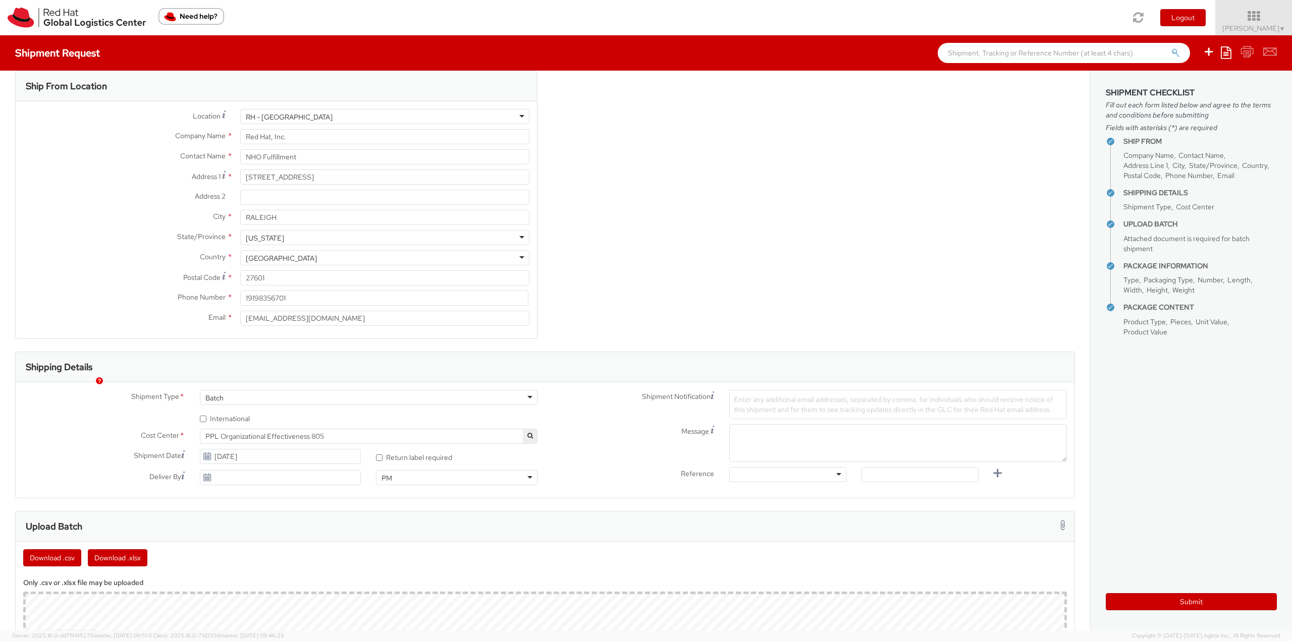
scroll to position [0, 0]
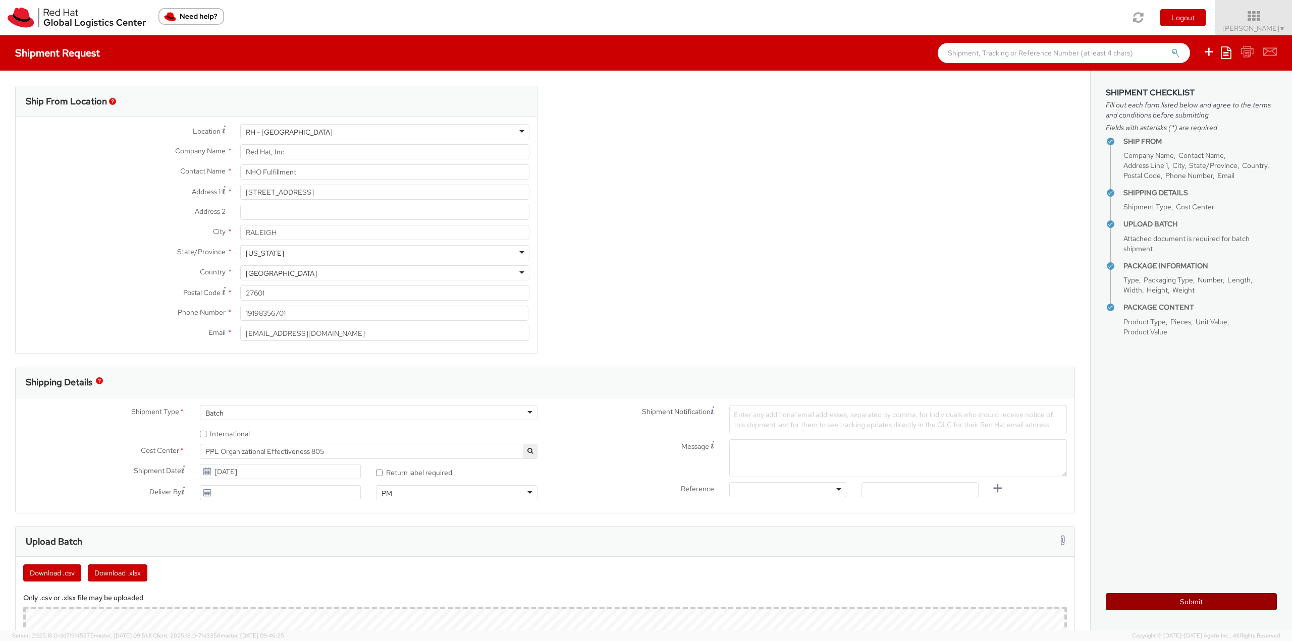
click at [1179, 604] on button "Submit" at bounding box center [1191, 601] width 171 height 17
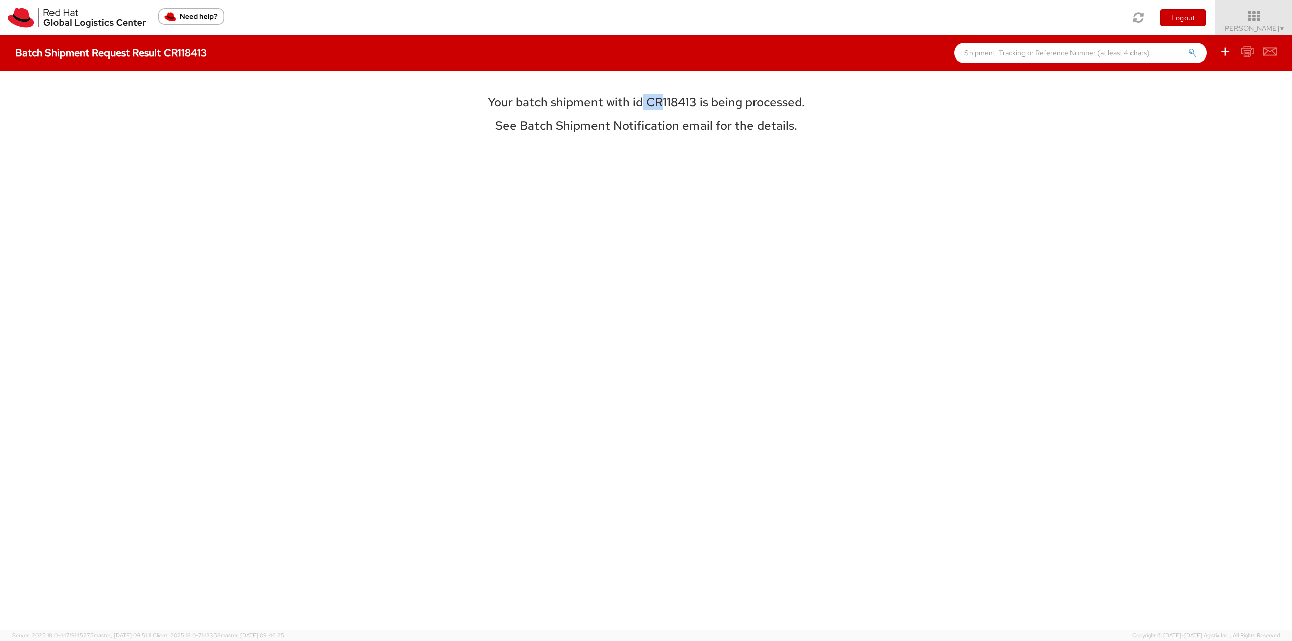
drag, startPoint x: 642, startPoint y: 100, endPoint x: 661, endPoint y: 101, distance: 18.7
click at [661, 101] on h3 "Your batch shipment with id CR118413 is being processed." at bounding box center [645, 102] width 451 height 13
click at [678, 101] on h3 "Your batch shipment with id CR118413 is being processed." at bounding box center [645, 102] width 451 height 13
drag, startPoint x: 694, startPoint y: 99, endPoint x: 644, endPoint y: 105, distance: 49.8
click at [644, 105] on h3 "Your batch shipment with id CR118413 is being processed." at bounding box center [645, 102] width 451 height 13
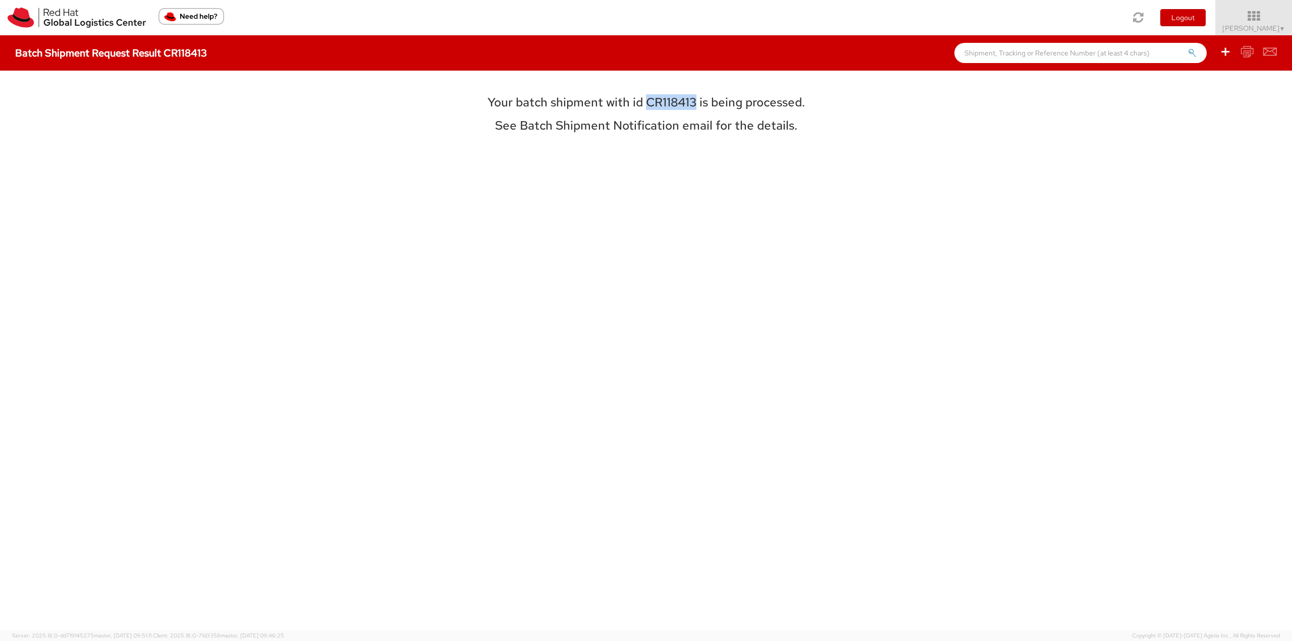
copy h3 "CR118413"
